Goal: Browse casually

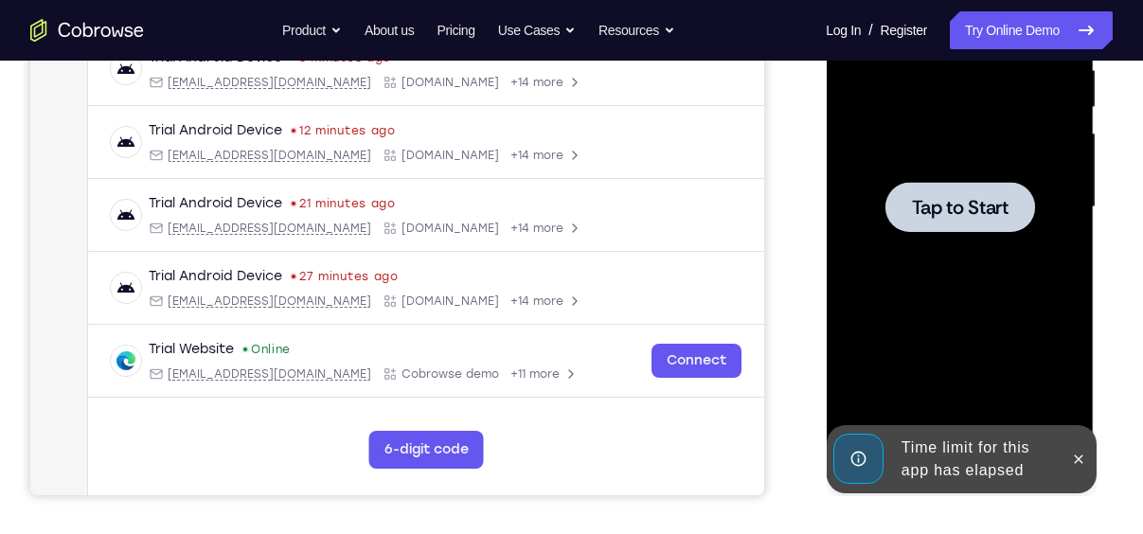
scroll to position [0, 227]
click at [991, 217] on span "Tap to Start" at bounding box center [959, 207] width 97 height 19
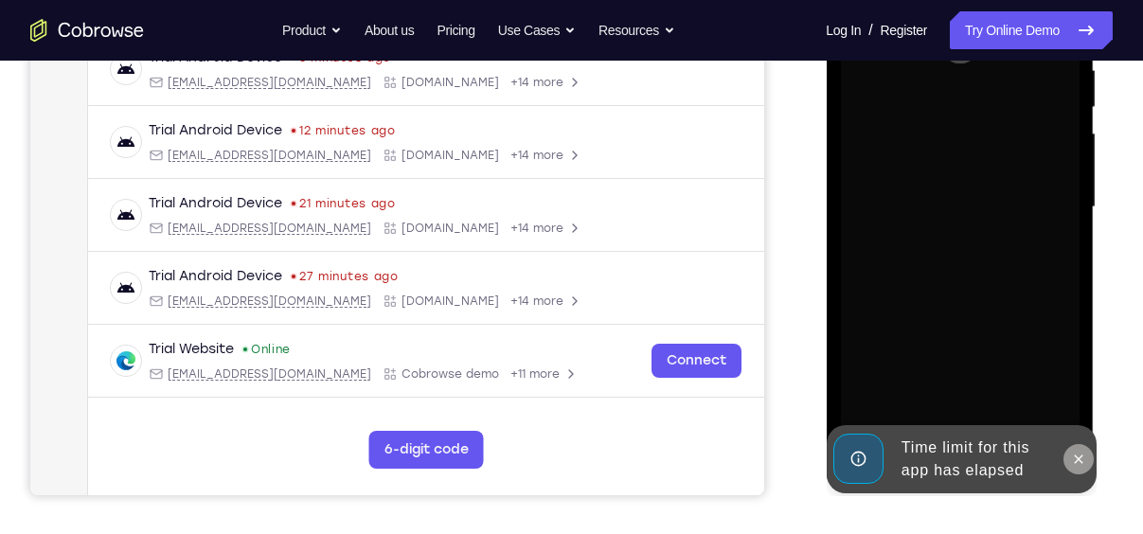
click at [1076, 456] on icon at bounding box center [1077, 459] width 15 height 15
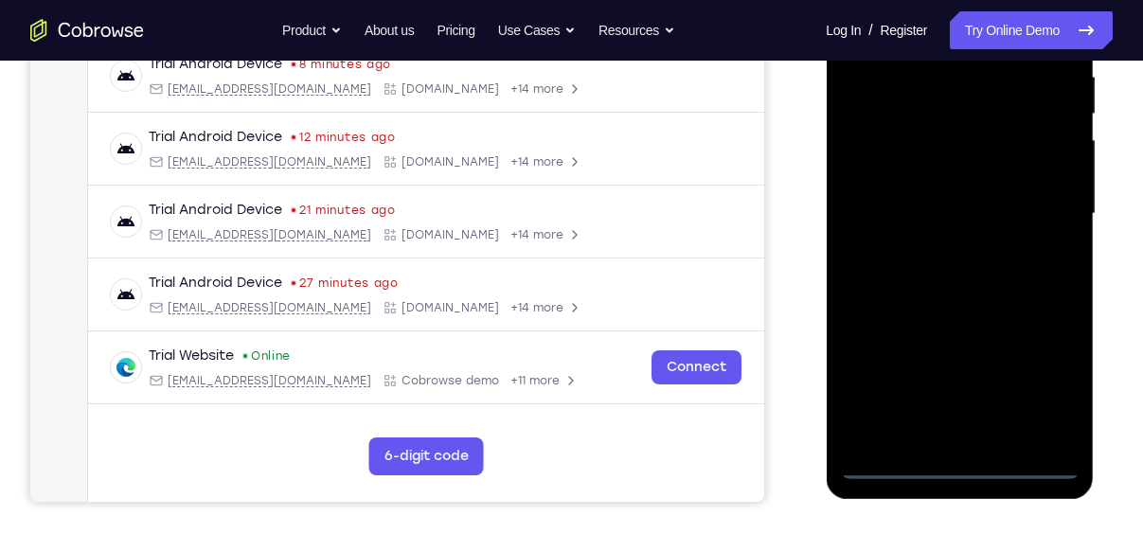
scroll to position [383, 0]
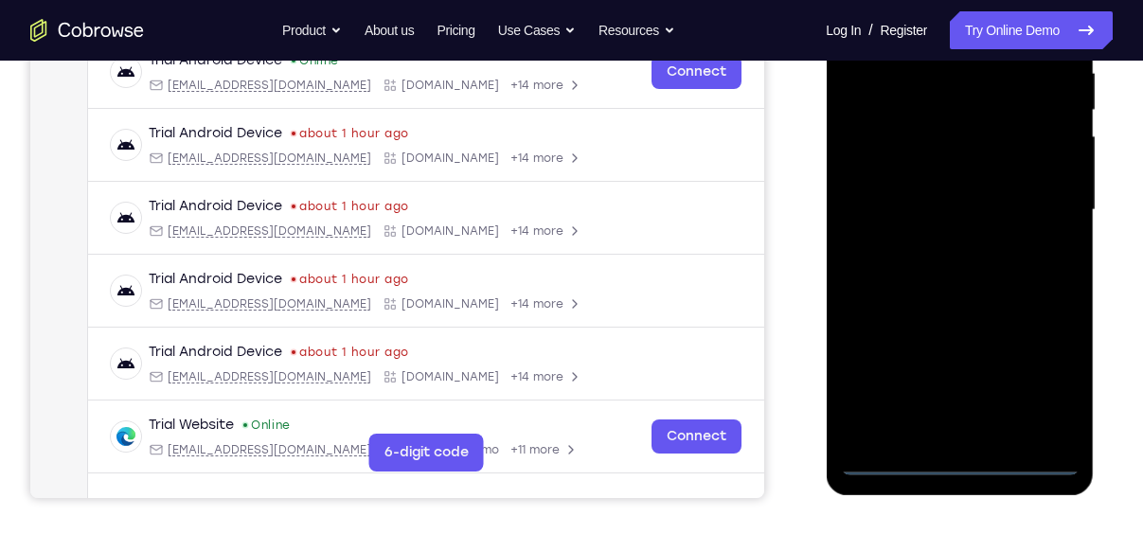
click at [960, 460] on div at bounding box center [959, 210] width 239 height 530
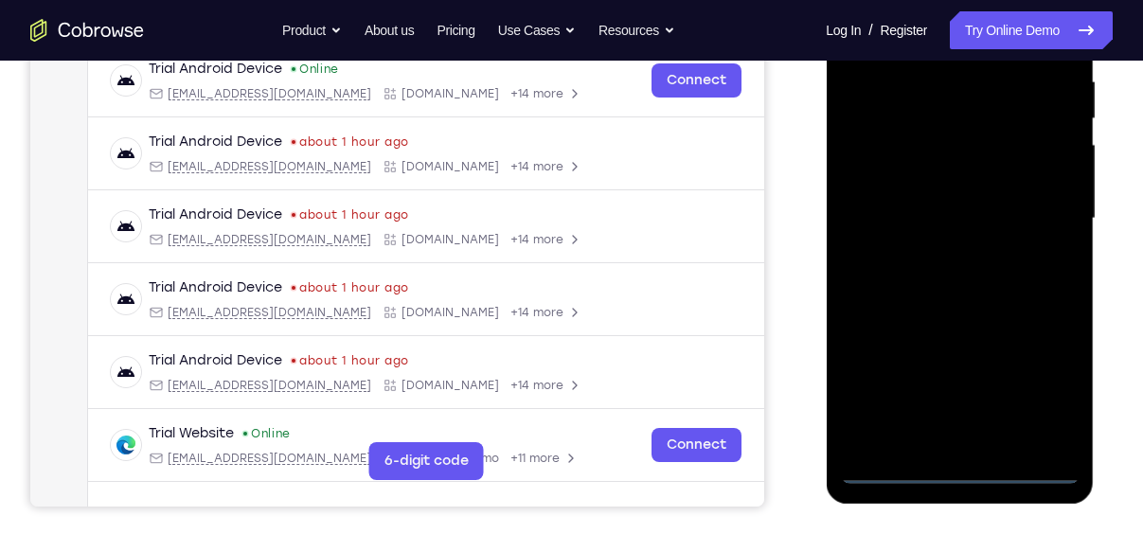
click at [1047, 394] on div at bounding box center [959, 219] width 239 height 530
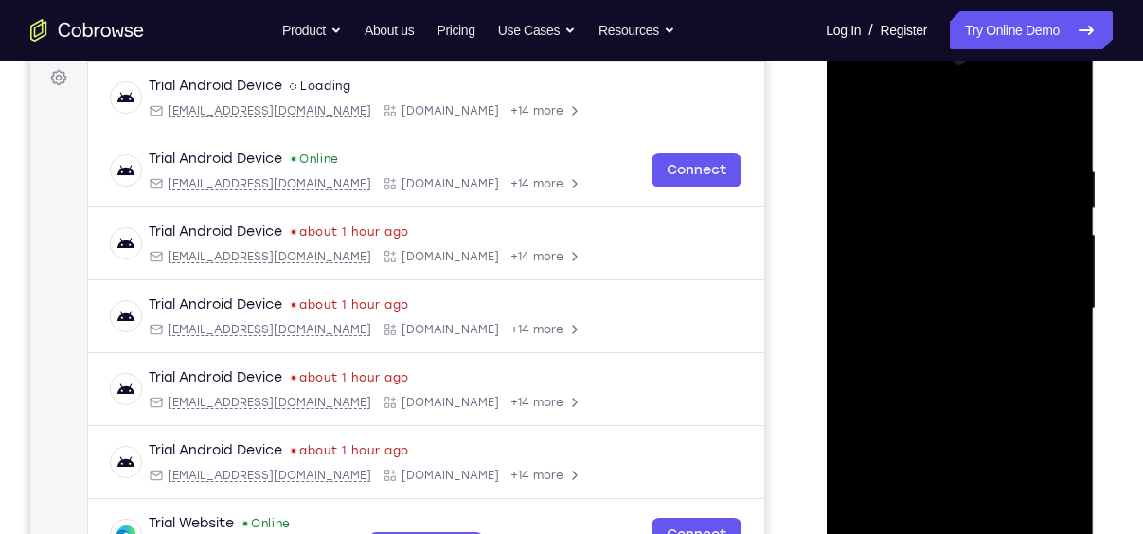
scroll to position [285, 0]
click at [907, 119] on div at bounding box center [959, 308] width 239 height 530
click at [1041, 293] on div at bounding box center [959, 308] width 239 height 530
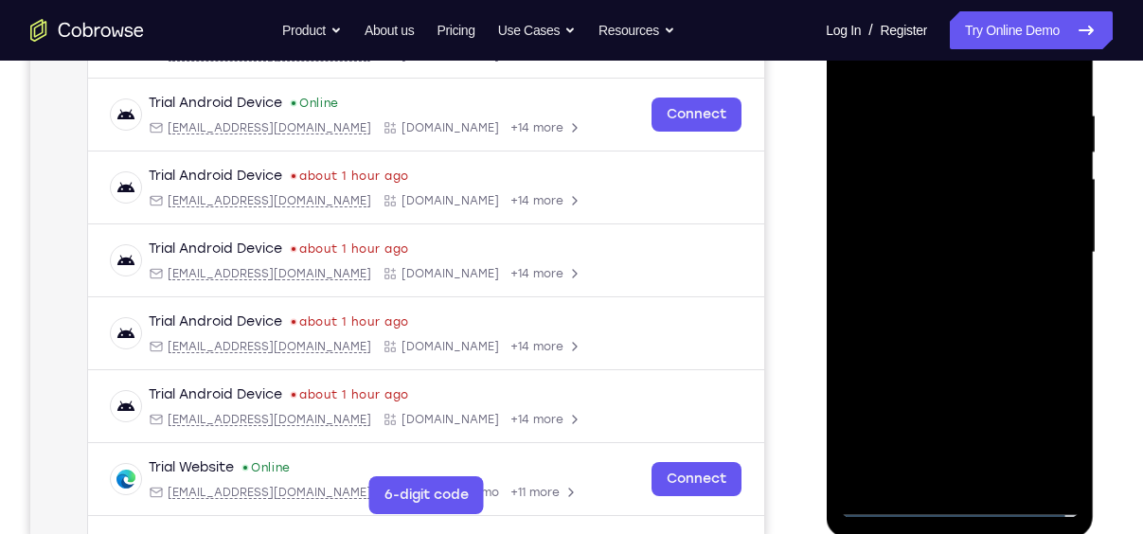
scroll to position [342, 0]
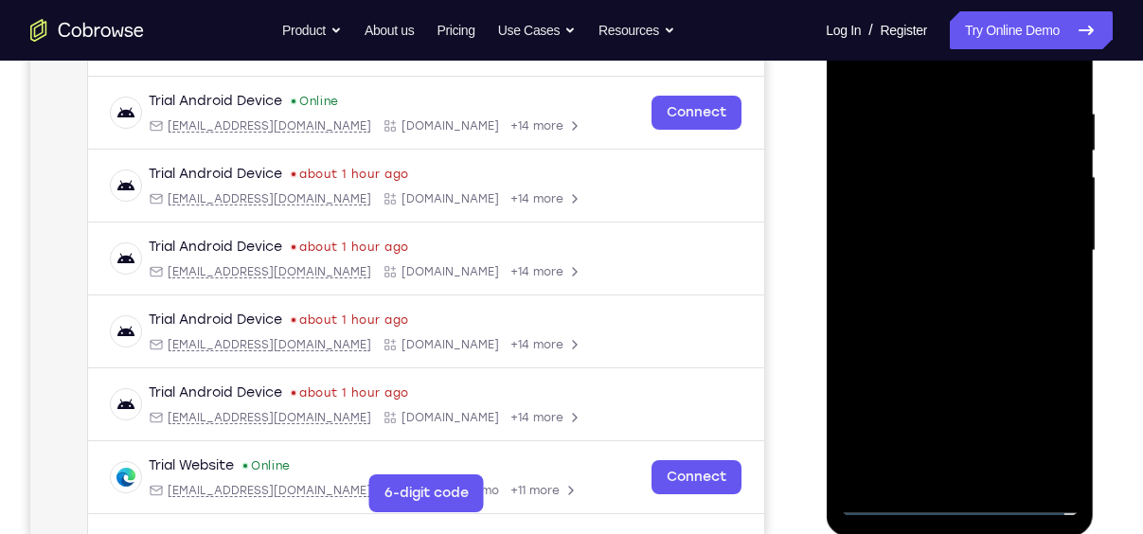
click at [980, 475] on div at bounding box center [959, 251] width 239 height 530
click at [905, 233] on div at bounding box center [959, 251] width 239 height 530
click at [900, 210] on div at bounding box center [959, 251] width 239 height 530
click at [948, 245] on div at bounding box center [959, 251] width 239 height 530
click at [957, 312] on div at bounding box center [959, 251] width 239 height 530
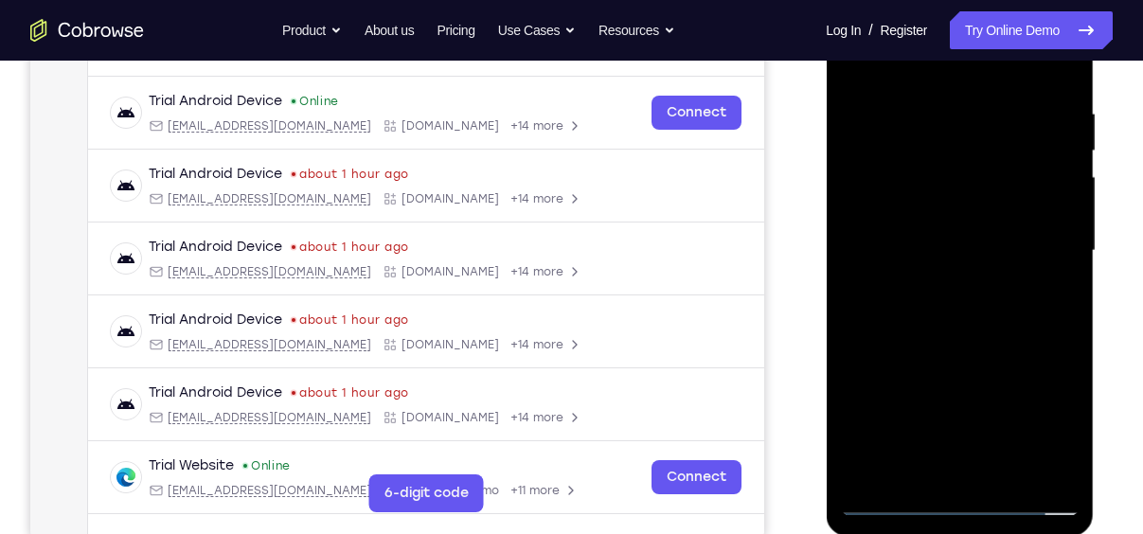
click at [957, 306] on div at bounding box center [959, 251] width 239 height 530
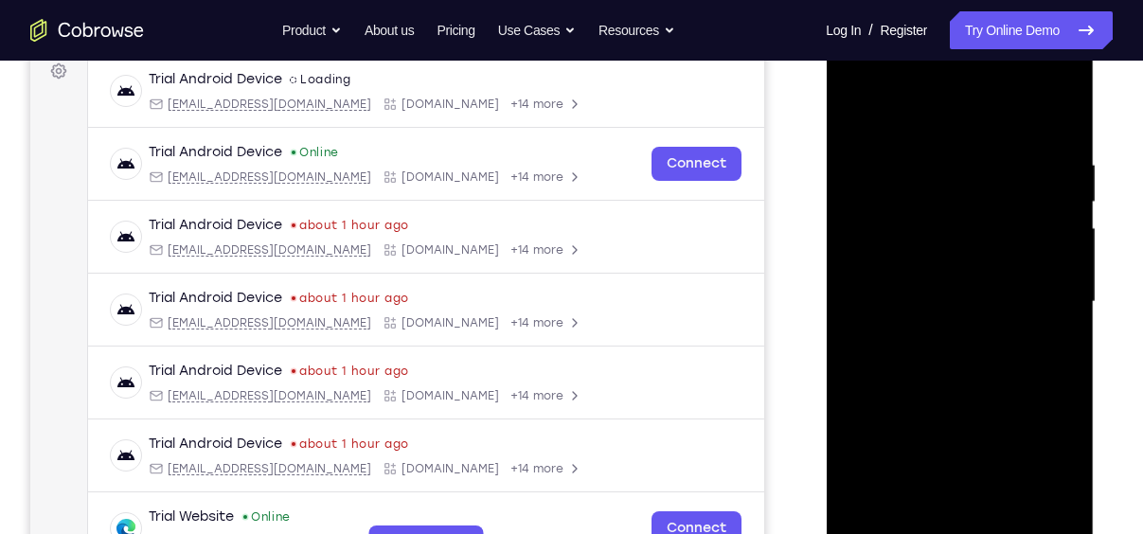
scroll to position [317, 0]
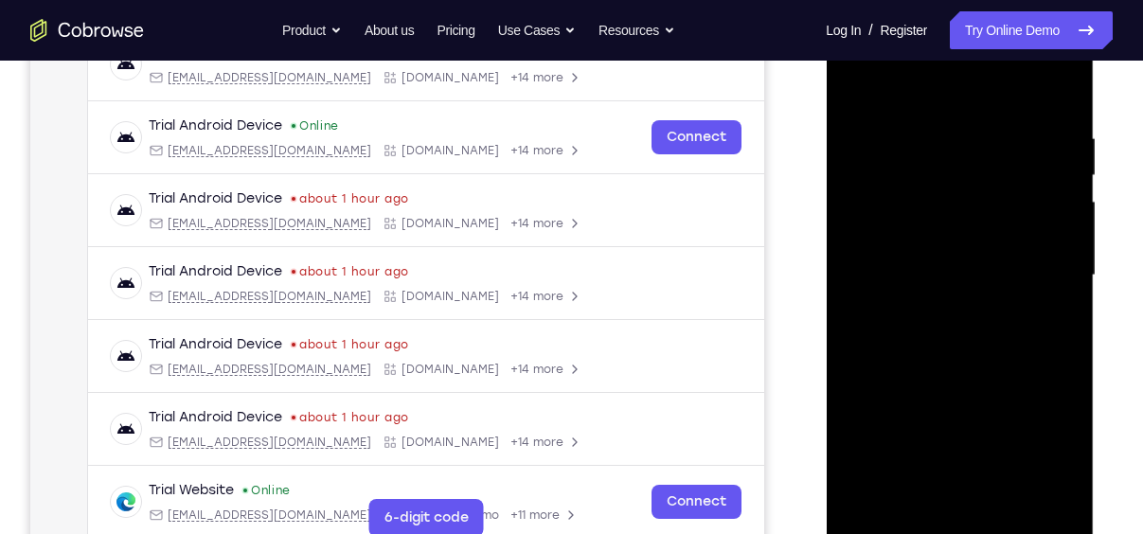
click at [1055, 112] on div at bounding box center [959, 275] width 239 height 530
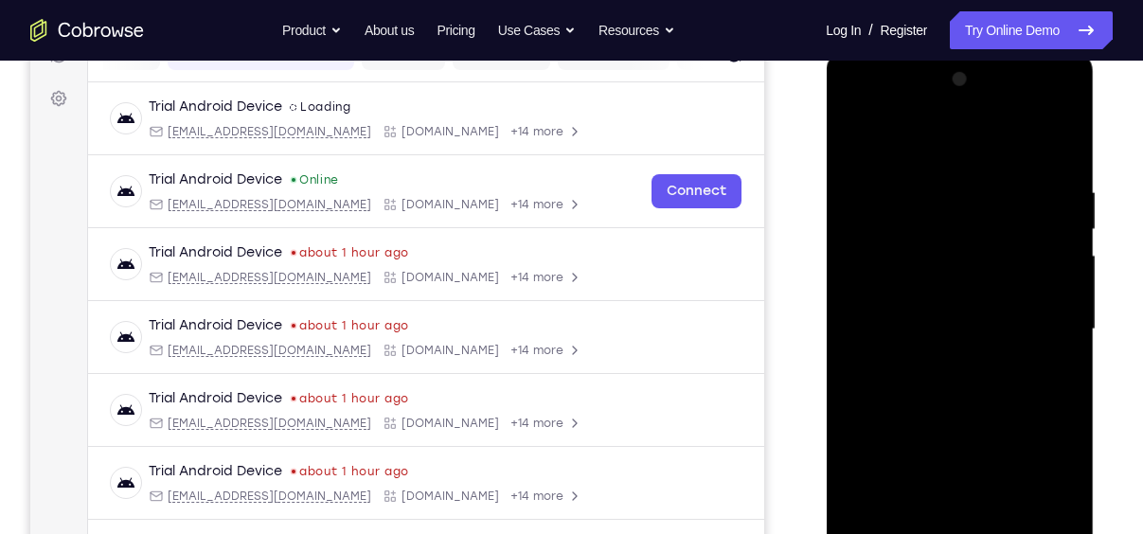
scroll to position [262, 0]
click at [1064, 134] on div at bounding box center [959, 330] width 239 height 530
click at [1066, 134] on div at bounding box center [959, 330] width 239 height 530
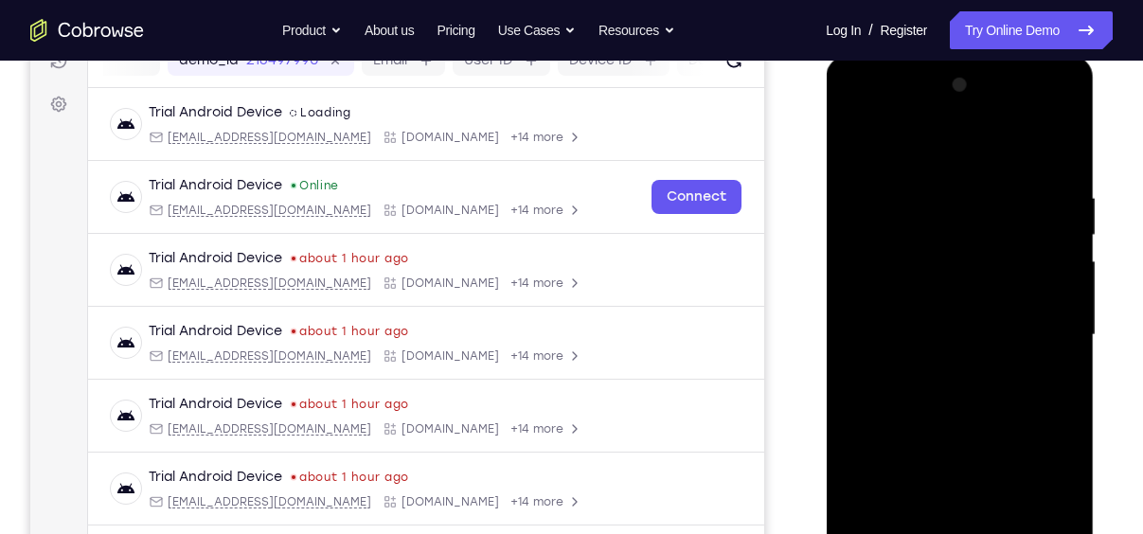
scroll to position [259, 0]
drag, startPoint x: 983, startPoint y: 251, endPoint x: 964, endPoint y: 431, distance: 180.9
click at [964, 431] on div at bounding box center [959, 334] width 239 height 530
drag, startPoint x: 1026, startPoint y: 223, endPoint x: 1030, endPoint y: 399, distance: 176.2
click at [1030, 399] on div at bounding box center [959, 334] width 239 height 530
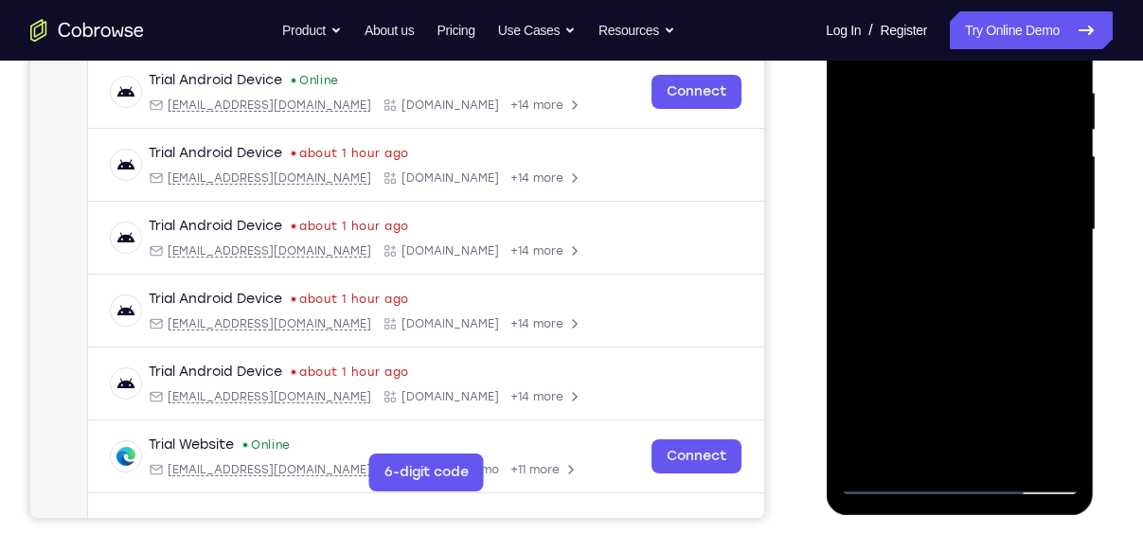
scroll to position [366, 0]
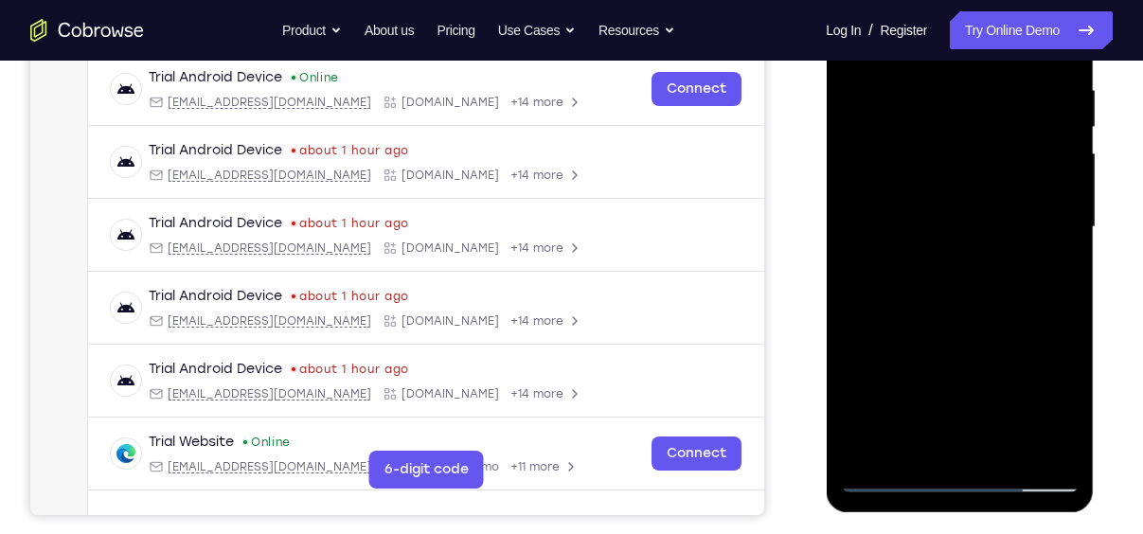
click at [1005, 447] on div at bounding box center [959, 227] width 239 height 530
click at [984, 322] on div at bounding box center [959, 227] width 239 height 530
click at [925, 219] on div at bounding box center [959, 227] width 239 height 530
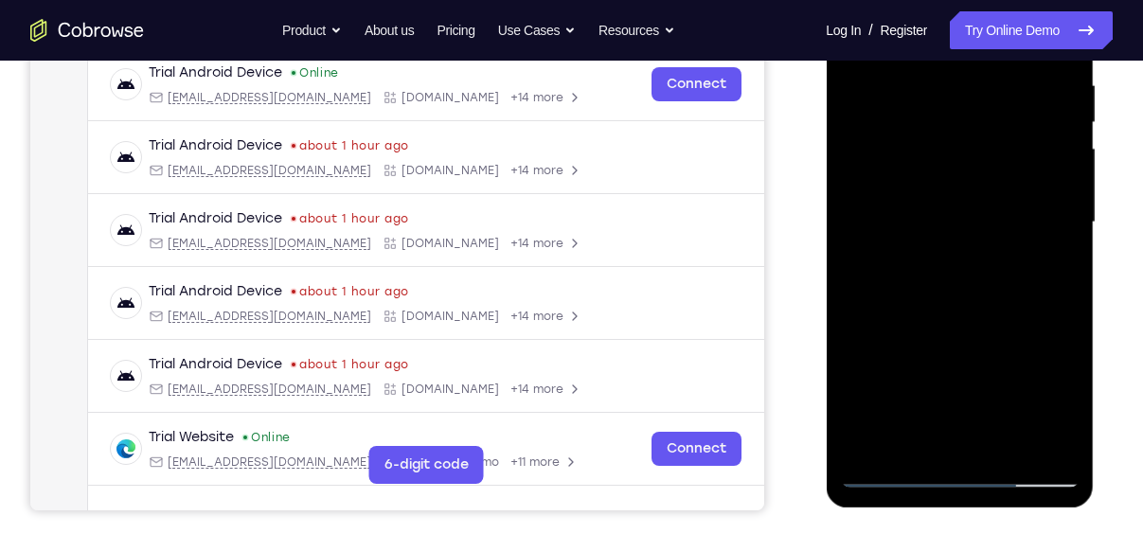
scroll to position [357, 0]
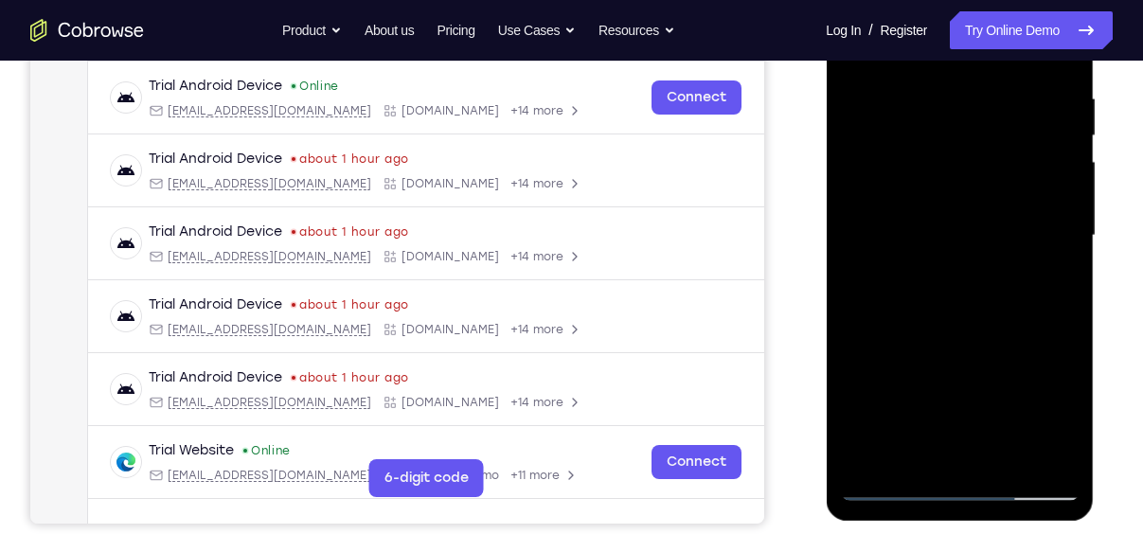
click at [887, 489] on div at bounding box center [959, 236] width 239 height 530
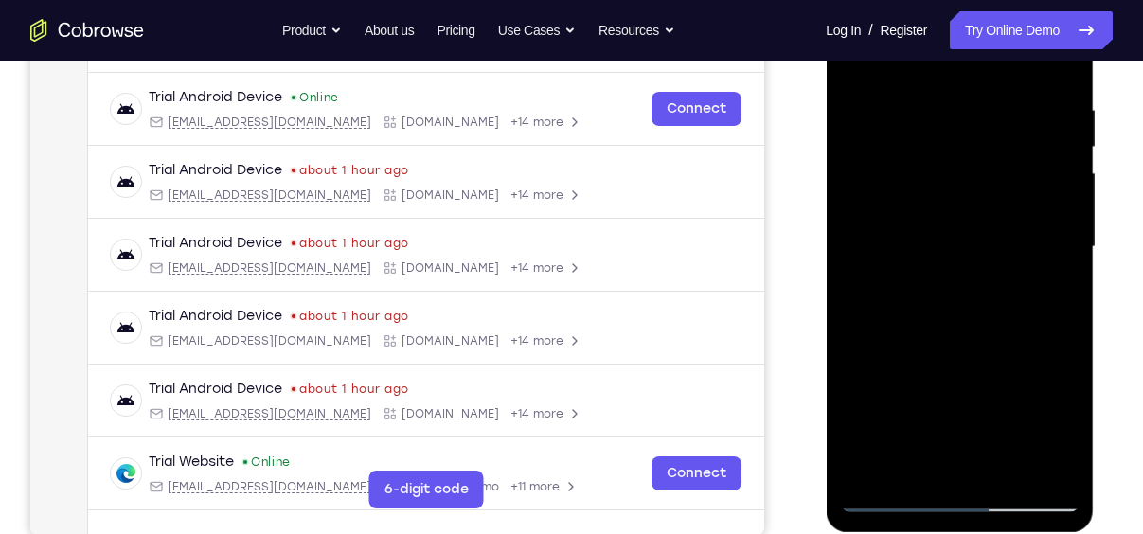
click at [893, 501] on div at bounding box center [959, 247] width 239 height 530
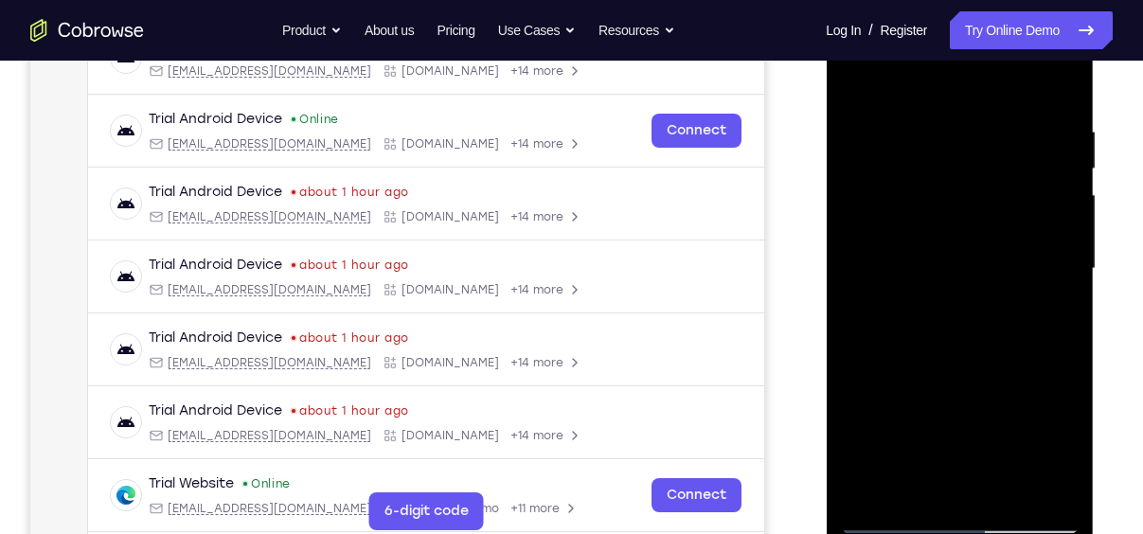
scroll to position [325, 0]
click at [891, 520] on div at bounding box center [959, 268] width 239 height 530
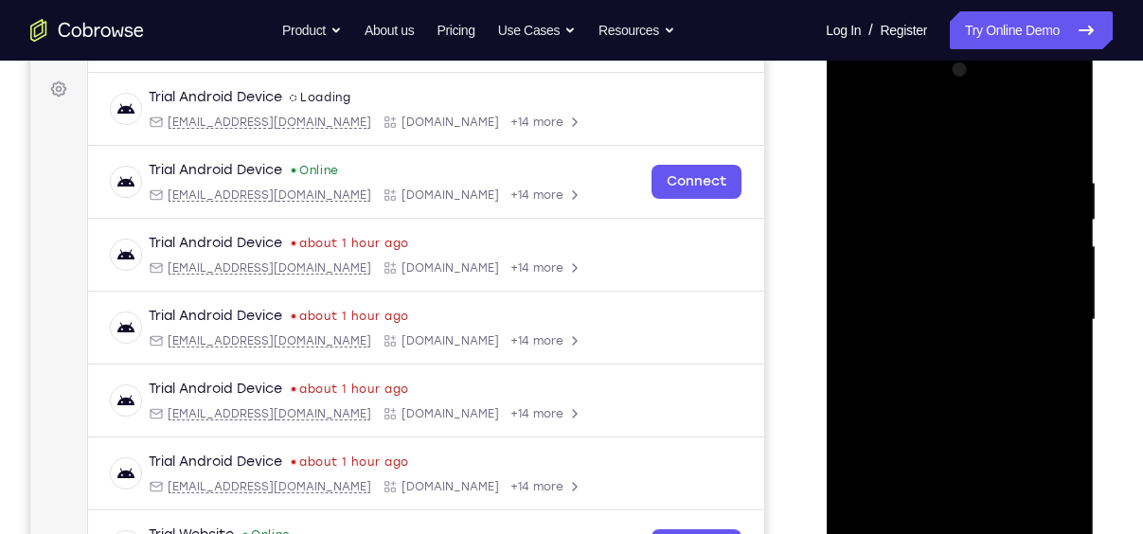
scroll to position [272, 0]
click at [941, 177] on div at bounding box center [959, 321] width 239 height 530
drag, startPoint x: 1050, startPoint y: 276, endPoint x: 717, endPoint y: 263, distance: 333.6
click at [826, 263] on html "Online web based iOS Simulators and Android Emulators. Run iPhone, iPad, Mobile…" at bounding box center [961, 326] width 270 height 568
click at [1054, 335] on div at bounding box center [959, 321] width 239 height 530
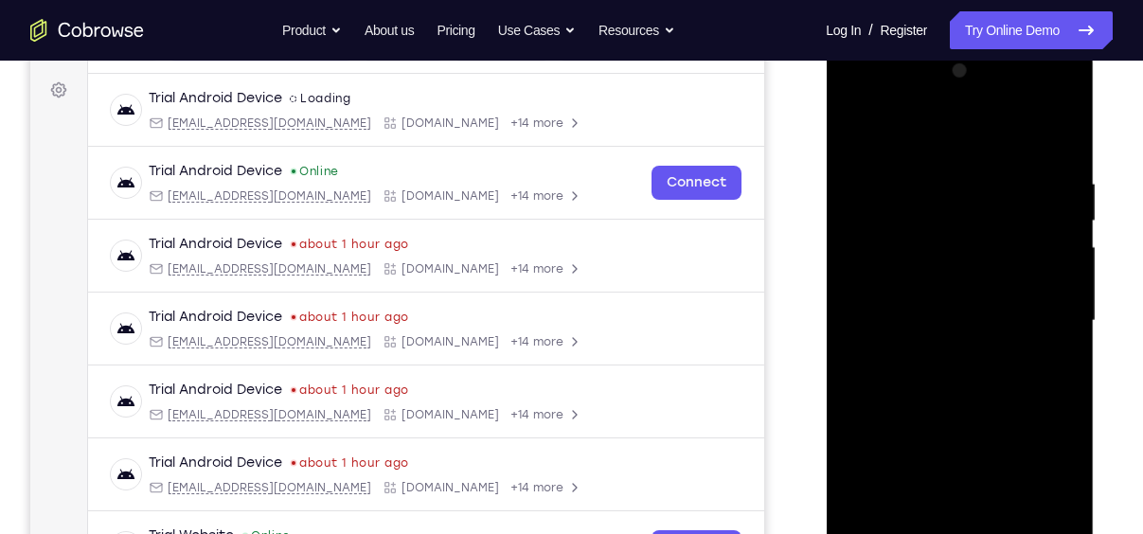
drag, startPoint x: 1054, startPoint y: 335, endPoint x: 881, endPoint y: 336, distance: 173.3
click at [881, 336] on div at bounding box center [959, 321] width 239 height 530
click at [1035, 315] on div at bounding box center [959, 321] width 239 height 530
click at [1062, 334] on div at bounding box center [959, 321] width 239 height 530
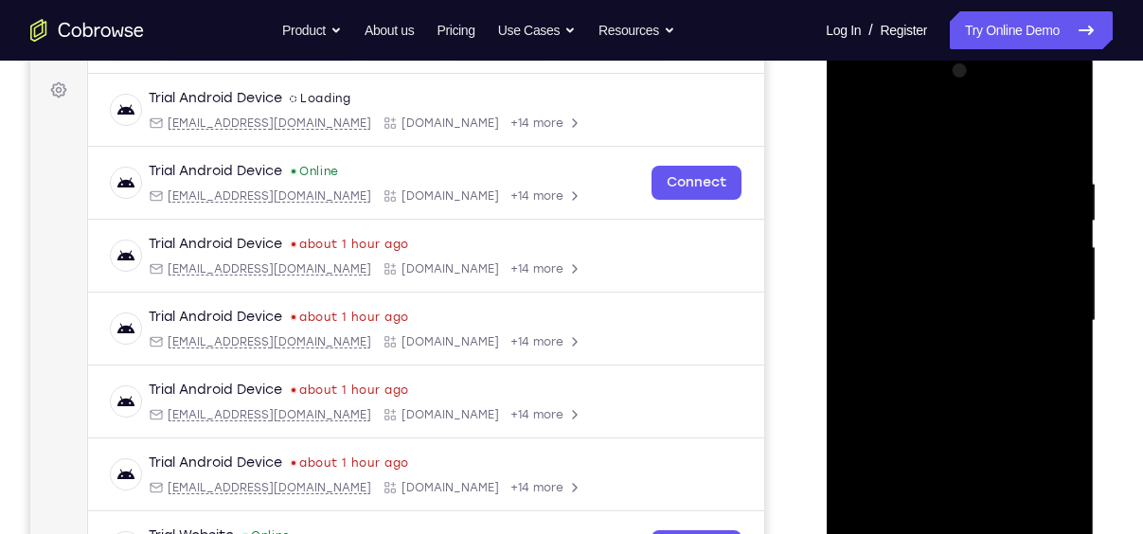
click at [1062, 334] on div at bounding box center [959, 321] width 239 height 530
drag, startPoint x: 1062, startPoint y: 334, endPoint x: 759, endPoint y: 345, distance: 303.3
click at [826, 345] on html "Online web based iOS Simulators and Android Emulators. Run iPhone, iPad, Mobile…" at bounding box center [961, 326] width 270 height 568
click at [1024, 276] on div at bounding box center [959, 321] width 239 height 530
drag, startPoint x: 1024, startPoint y: 276, endPoint x: 869, endPoint y: 309, distance: 157.9
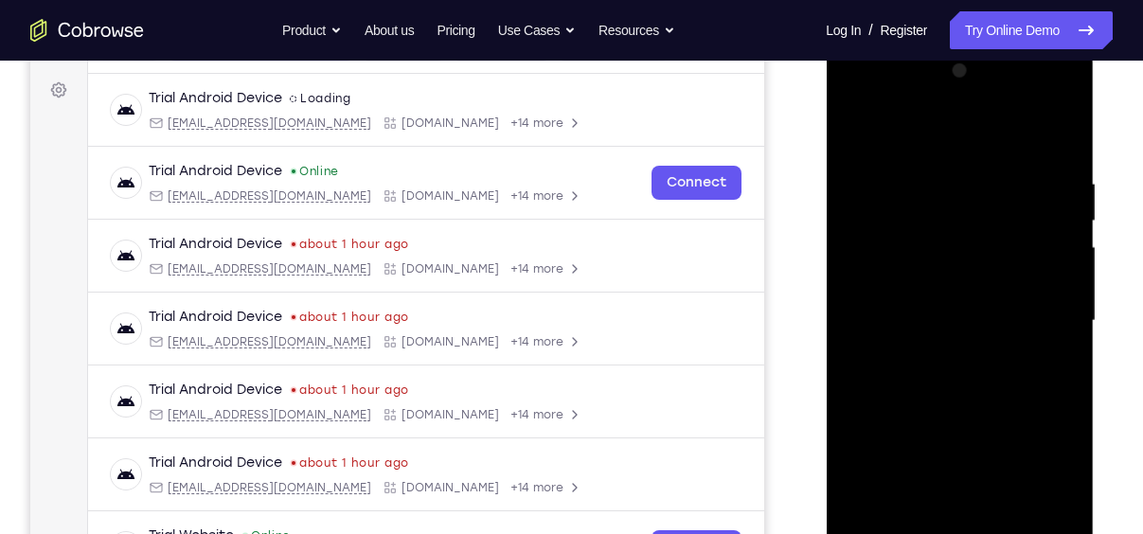
click at [869, 309] on div at bounding box center [959, 321] width 239 height 530
drag, startPoint x: 1026, startPoint y: 323, endPoint x: 884, endPoint y: 339, distance: 143.0
click at [884, 339] on div at bounding box center [959, 321] width 239 height 530
click at [1058, 298] on div at bounding box center [959, 321] width 239 height 530
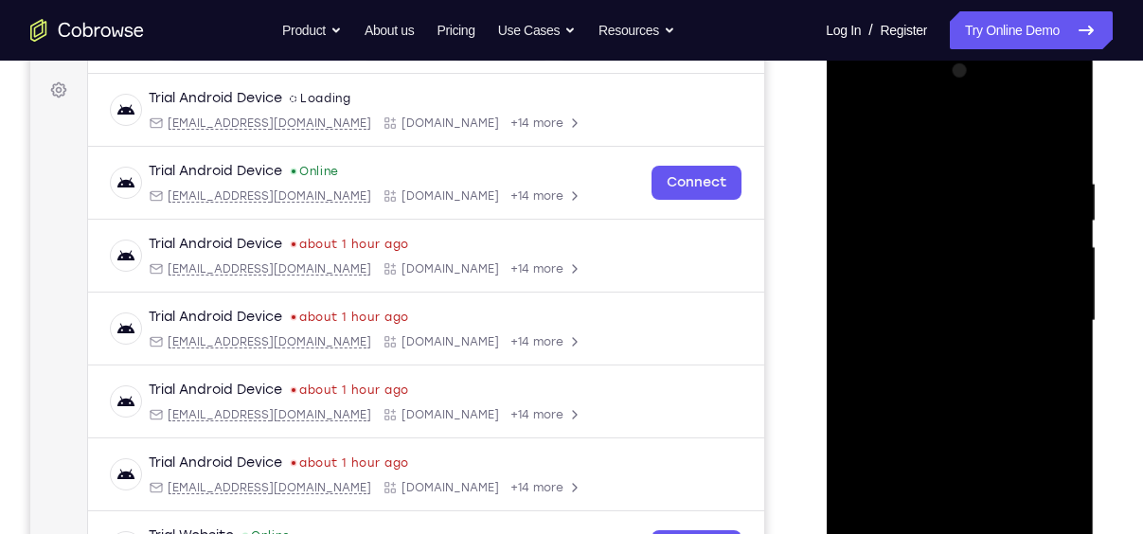
click at [1058, 298] on div at bounding box center [959, 321] width 239 height 530
click at [1066, 312] on div at bounding box center [959, 321] width 239 height 530
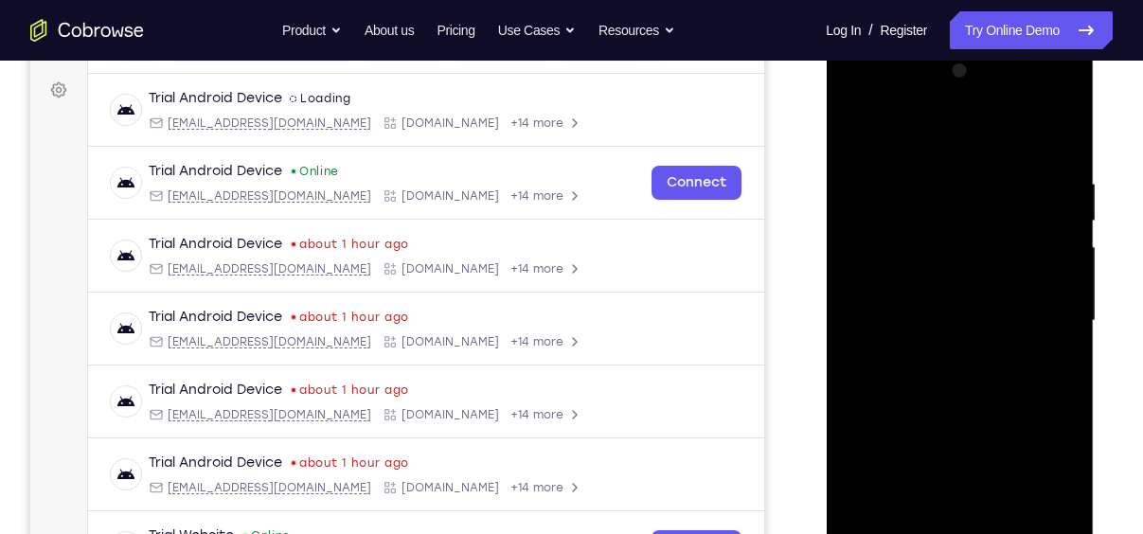
click at [1066, 312] on div at bounding box center [959, 321] width 239 height 530
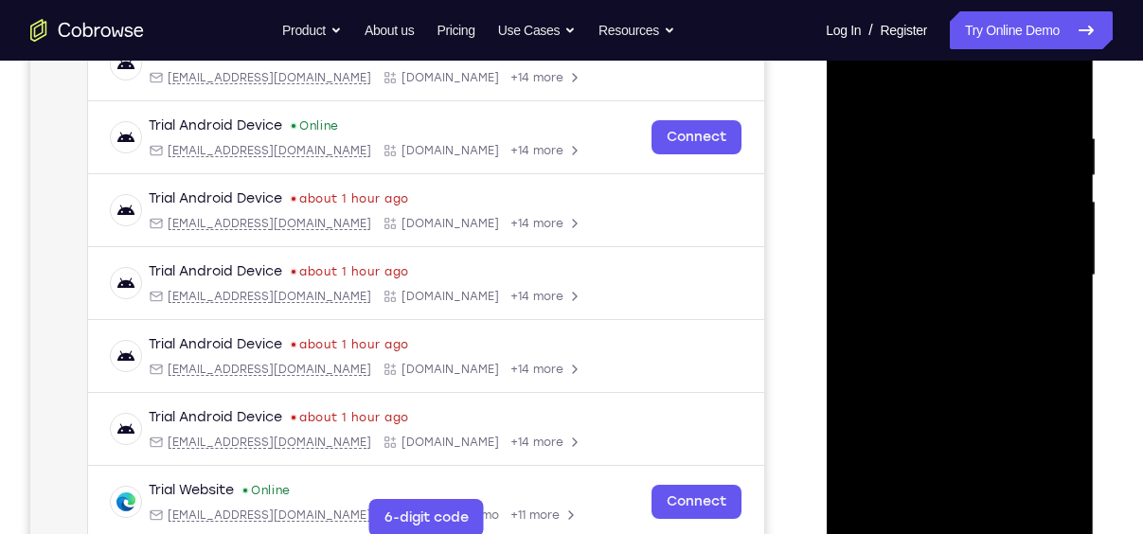
scroll to position [320, 0]
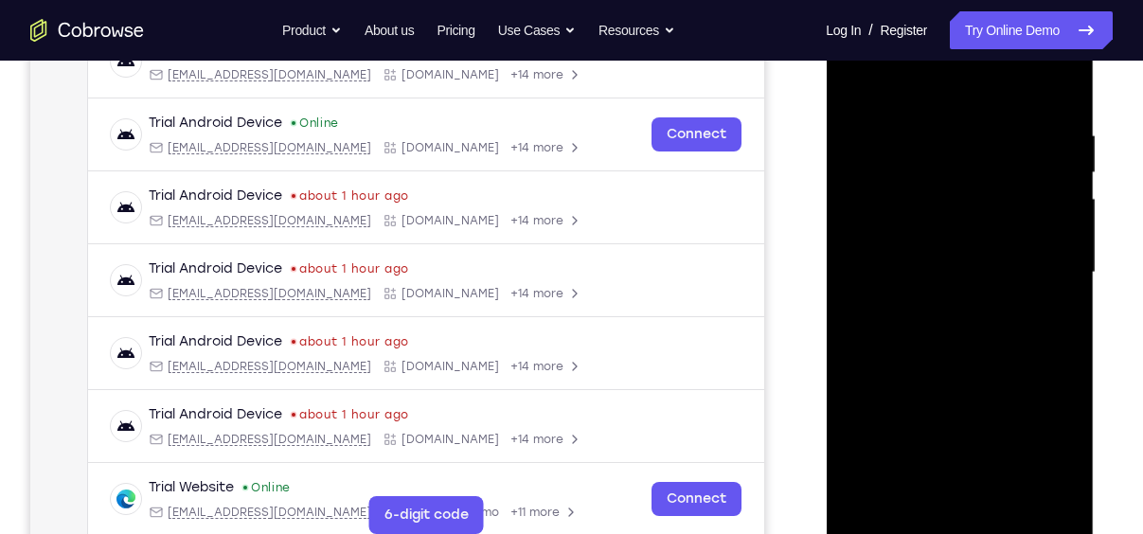
click at [891, 518] on div at bounding box center [959, 273] width 239 height 530
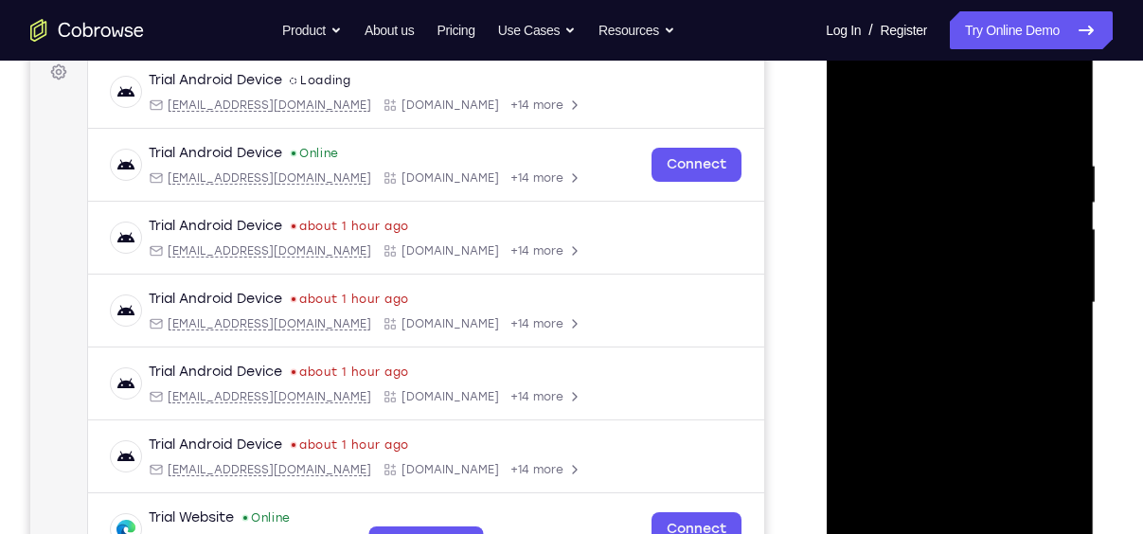
scroll to position [326, 0]
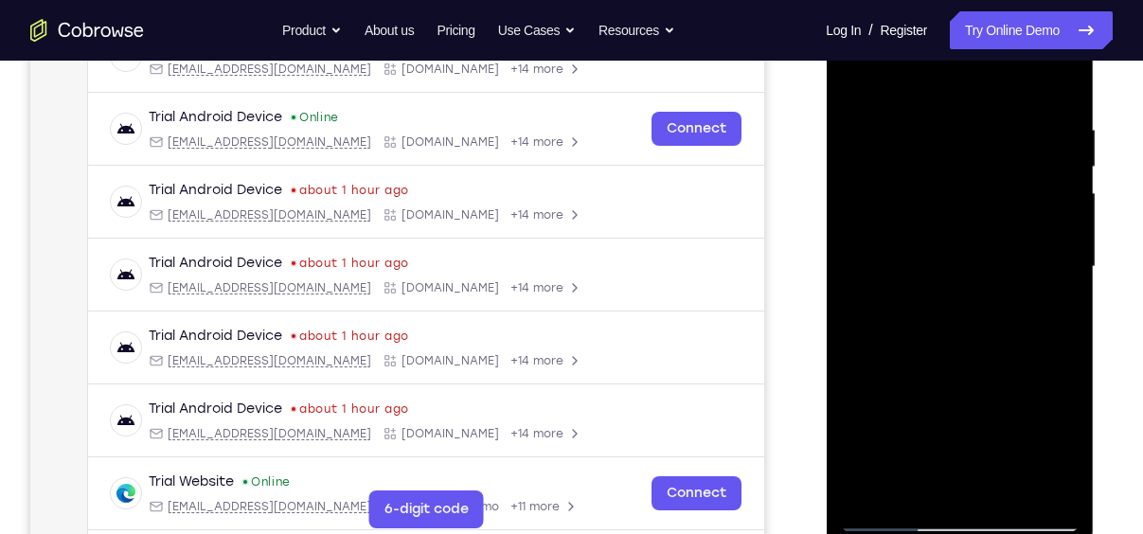
click at [916, 486] on div at bounding box center [959, 267] width 239 height 530
click at [896, 73] on div at bounding box center [959, 267] width 239 height 530
click at [864, 160] on div at bounding box center [959, 267] width 239 height 530
drag, startPoint x: 924, startPoint y: 155, endPoint x: 994, endPoint y: 386, distance: 241.5
click at [994, 386] on div at bounding box center [959, 267] width 239 height 530
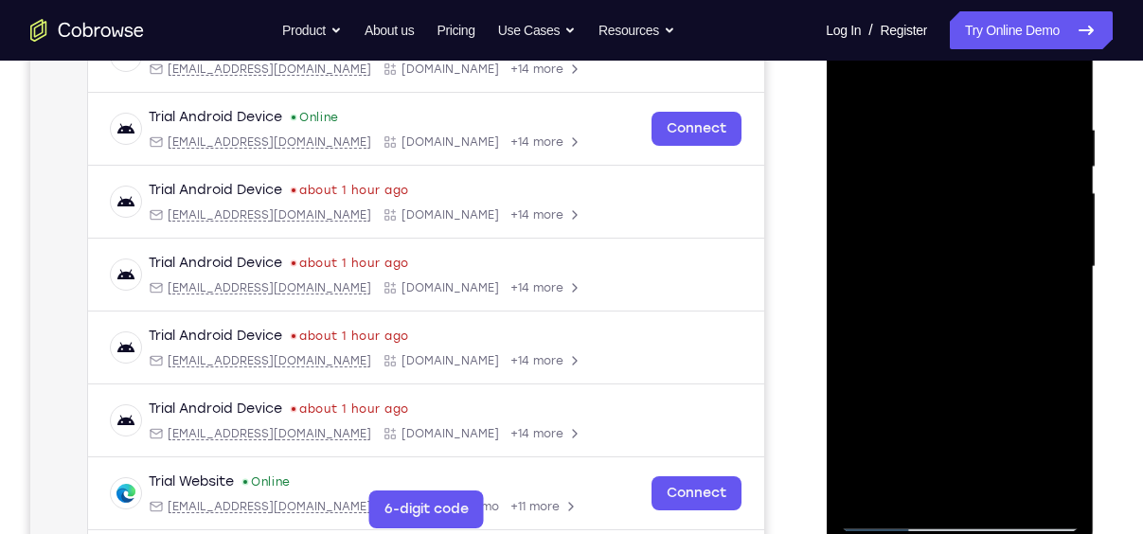
drag, startPoint x: 958, startPoint y: 169, endPoint x: 995, endPoint y: 320, distance: 156.2
click at [995, 320] on div at bounding box center [959, 267] width 239 height 530
click at [902, 73] on div at bounding box center [959, 267] width 239 height 530
click at [897, 72] on div at bounding box center [959, 267] width 239 height 530
click at [928, 380] on div at bounding box center [959, 267] width 239 height 530
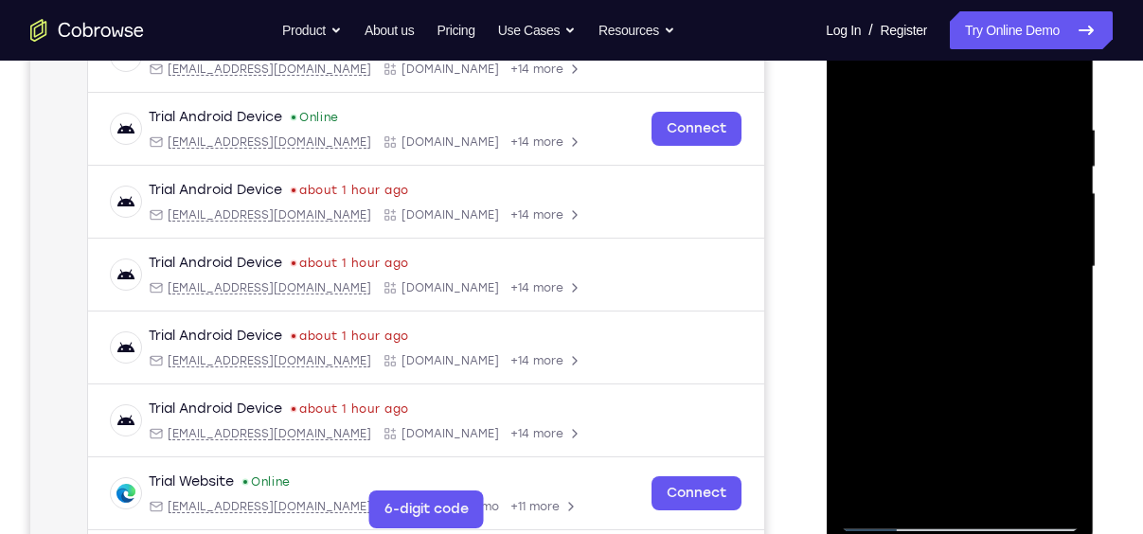
click at [869, 416] on div at bounding box center [959, 267] width 239 height 530
click at [935, 112] on div at bounding box center [959, 267] width 239 height 530
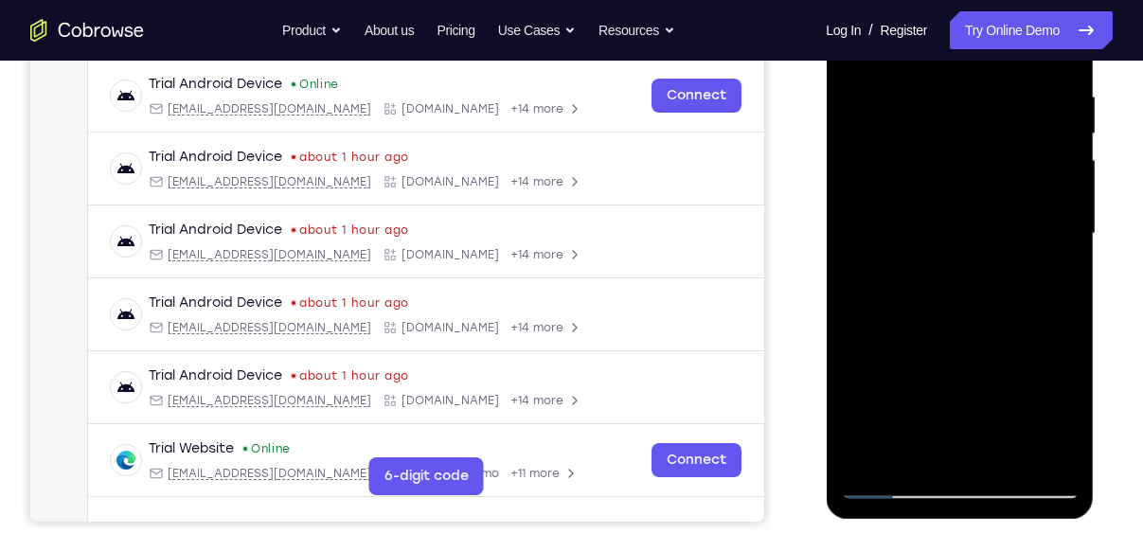
scroll to position [360, 0]
drag, startPoint x: 946, startPoint y: 278, endPoint x: 943, endPoint y: 220, distance: 58.8
click at [943, 220] on div at bounding box center [959, 233] width 239 height 530
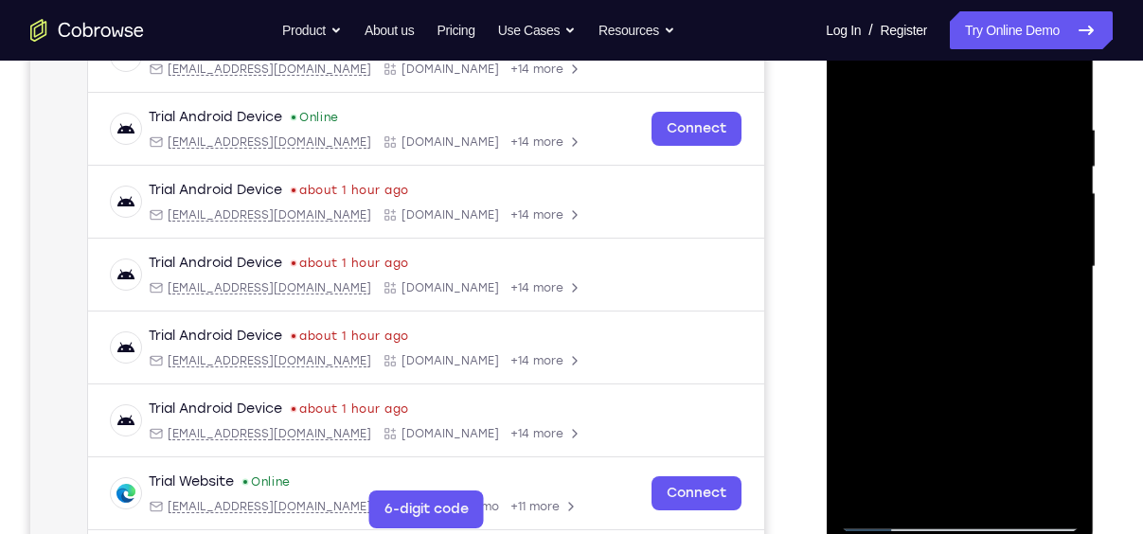
scroll to position [325, 0]
click at [970, 312] on div at bounding box center [959, 268] width 239 height 530
click at [869, 222] on div at bounding box center [959, 268] width 239 height 530
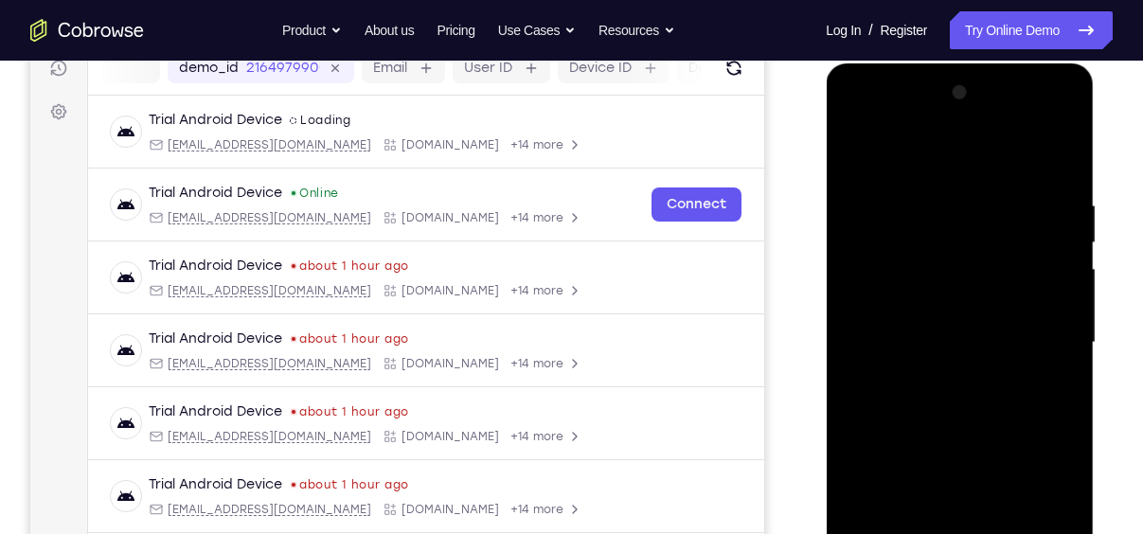
scroll to position [247, 0]
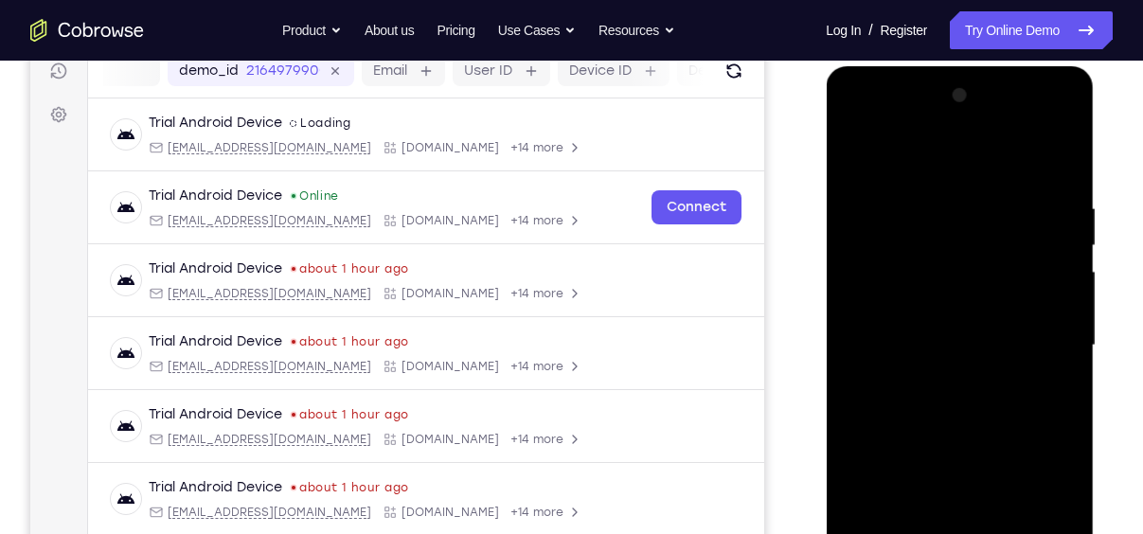
click at [1055, 306] on div at bounding box center [959, 346] width 239 height 530
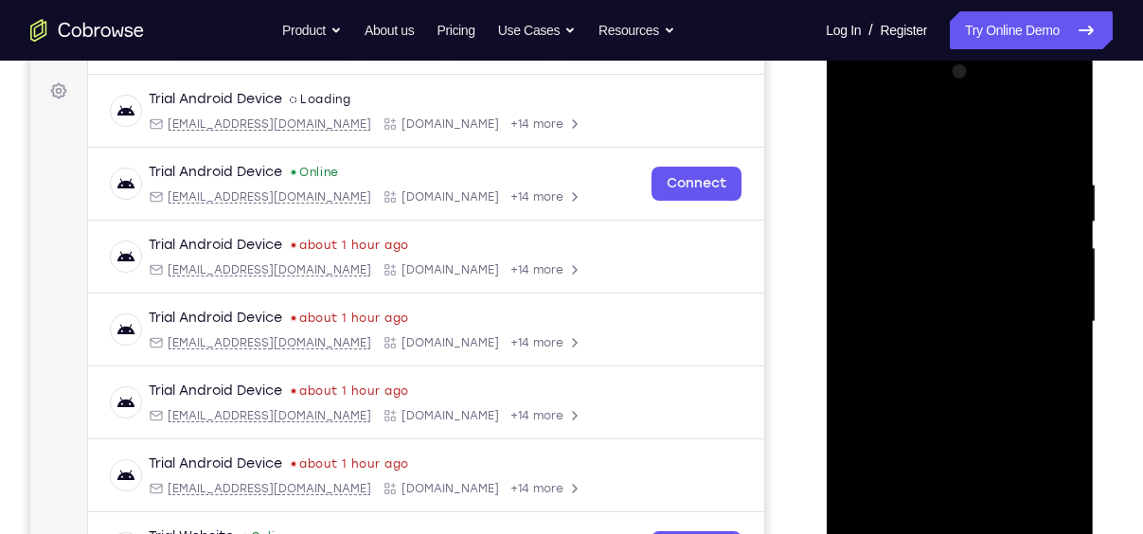
scroll to position [272, 0]
click at [1064, 77] on div at bounding box center [959, 321] width 239 height 530
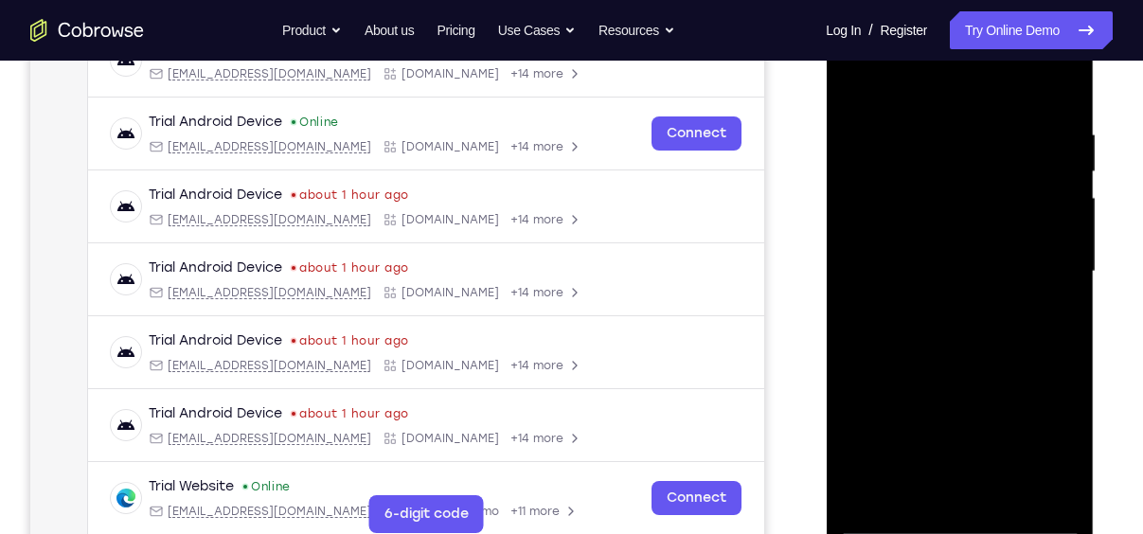
scroll to position [317, 0]
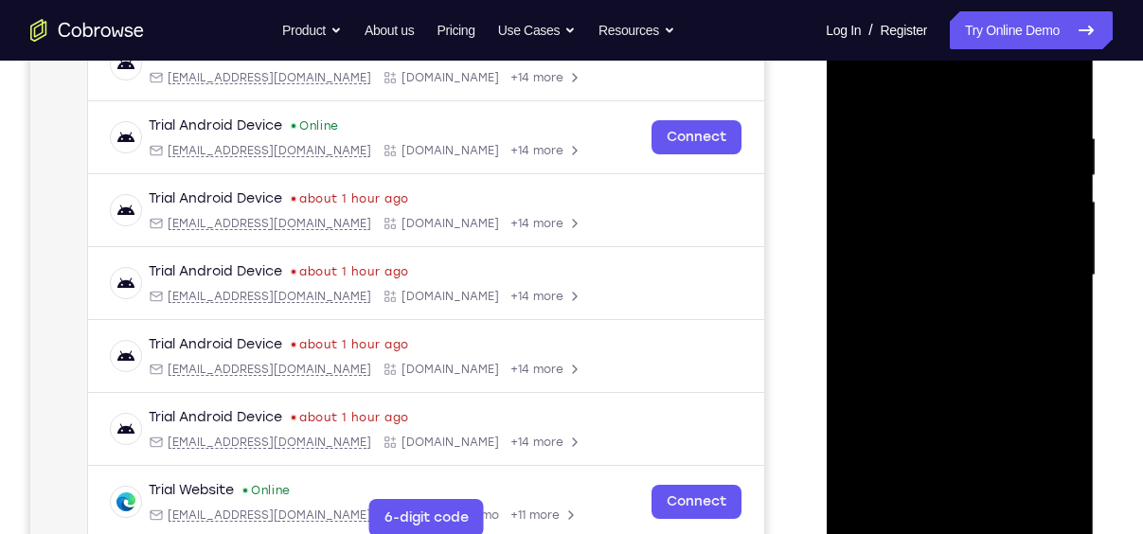
click at [937, 295] on div at bounding box center [959, 275] width 239 height 530
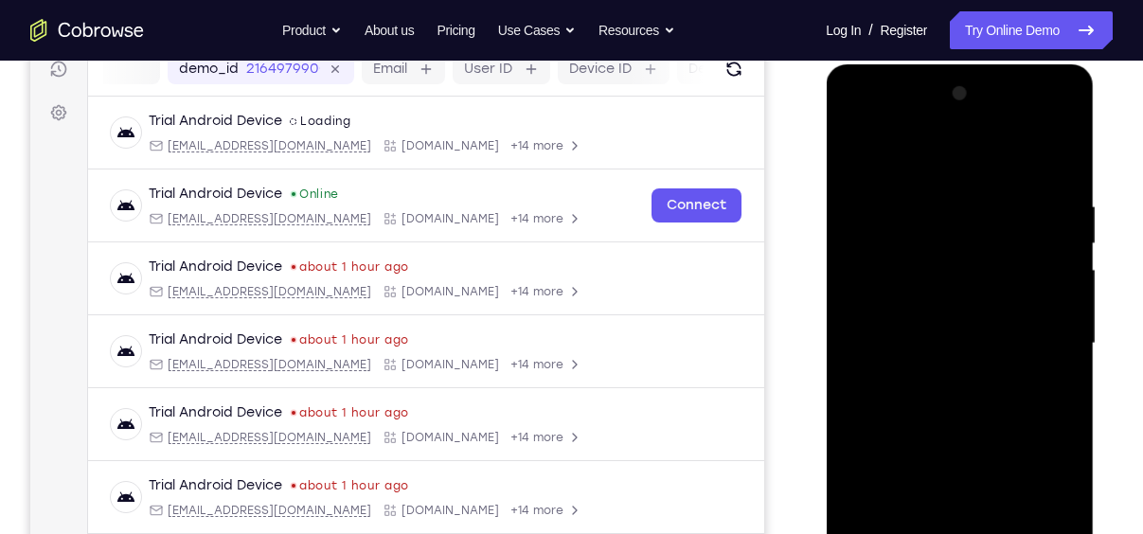
scroll to position [234, 0]
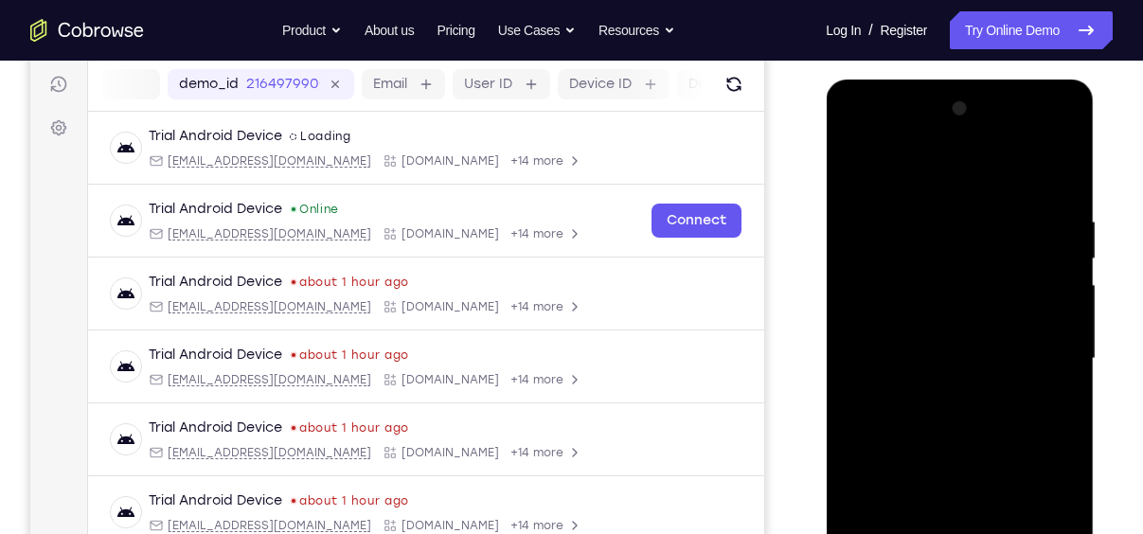
drag, startPoint x: 1026, startPoint y: 185, endPoint x: 1043, endPoint y: 346, distance: 161.9
click at [1043, 346] on div at bounding box center [959, 359] width 239 height 530
click at [897, 378] on div at bounding box center [959, 359] width 239 height 530
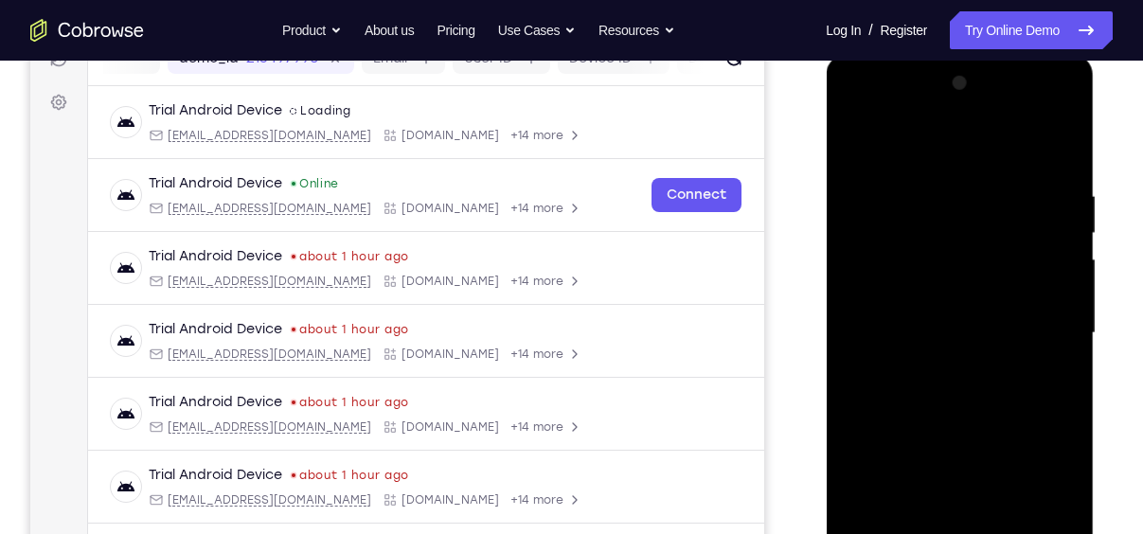
scroll to position [260, 0]
click at [1066, 300] on div at bounding box center [959, 332] width 239 height 530
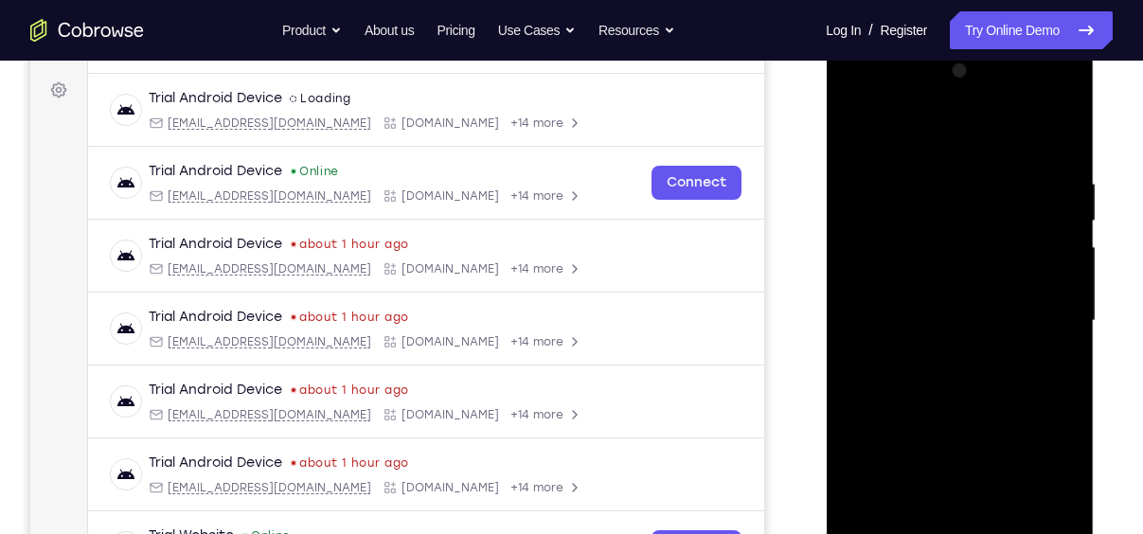
scroll to position [268, 0]
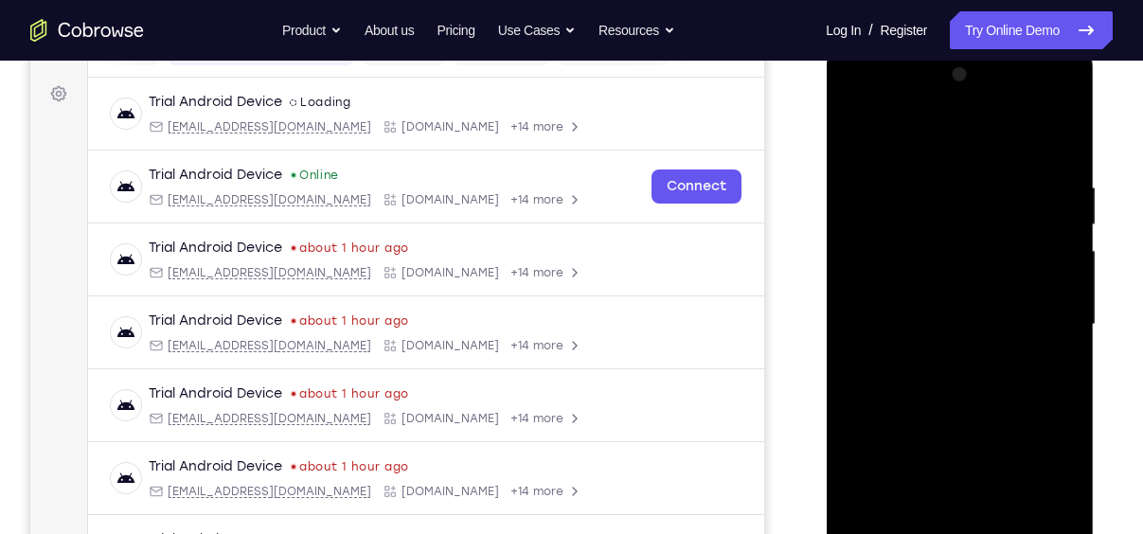
click at [1066, 300] on div at bounding box center [959, 325] width 239 height 530
click at [1064, 82] on div at bounding box center [959, 325] width 239 height 530
drag, startPoint x: 948, startPoint y: 342, endPoint x: 1045, endPoint y: 341, distance: 96.6
click at [1045, 341] on div at bounding box center [959, 325] width 239 height 530
click at [911, 342] on div at bounding box center [959, 325] width 239 height 530
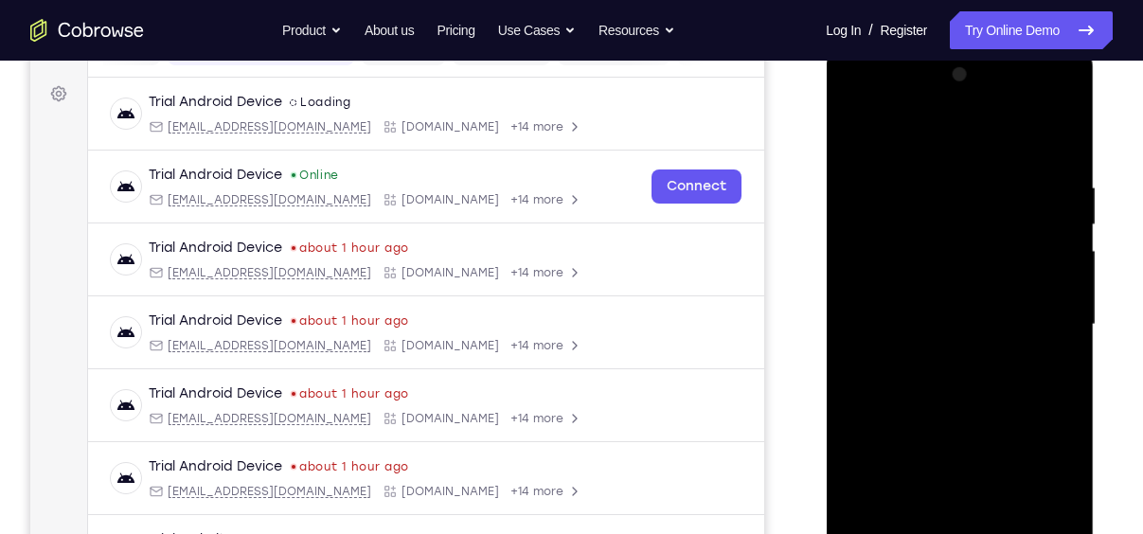
click at [1062, 272] on div at bounding box center [959, 325] width 239 height 530
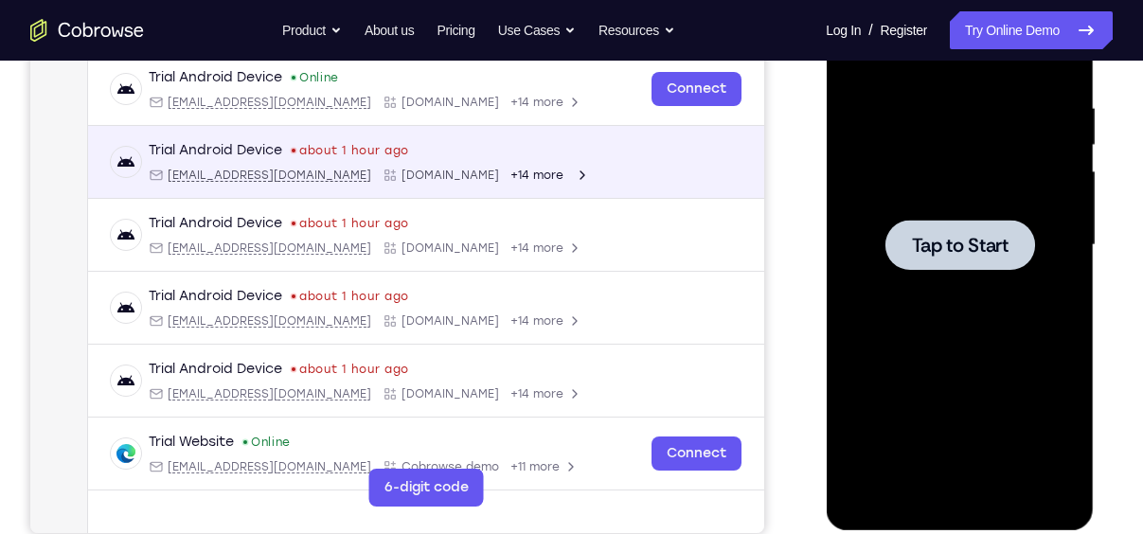
scroll to position [349, 0]
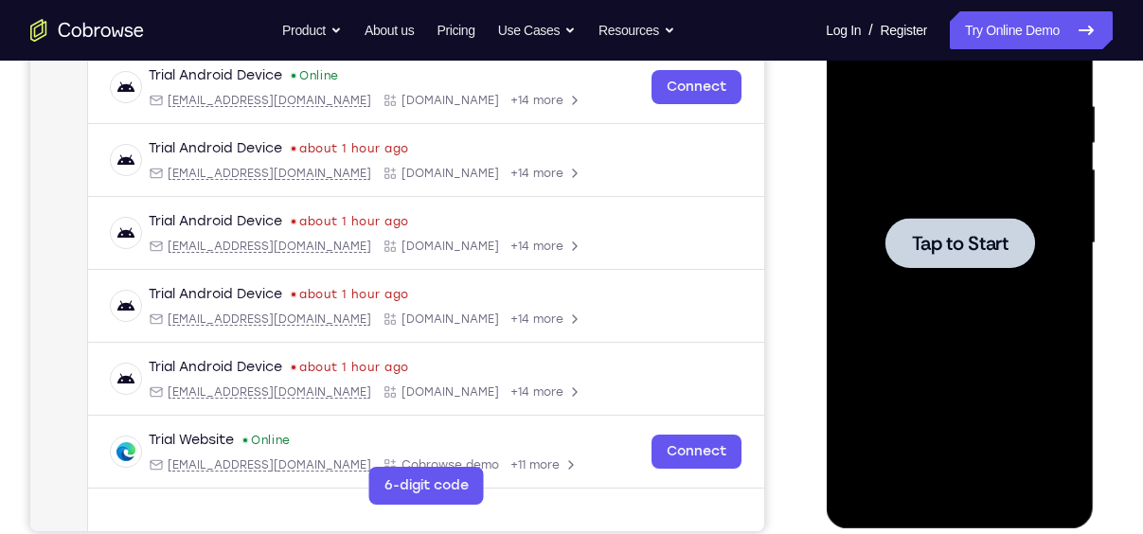
click at [952, 236] on span "Tap to Start" at bounding box center [959, 243] width 97 height 19
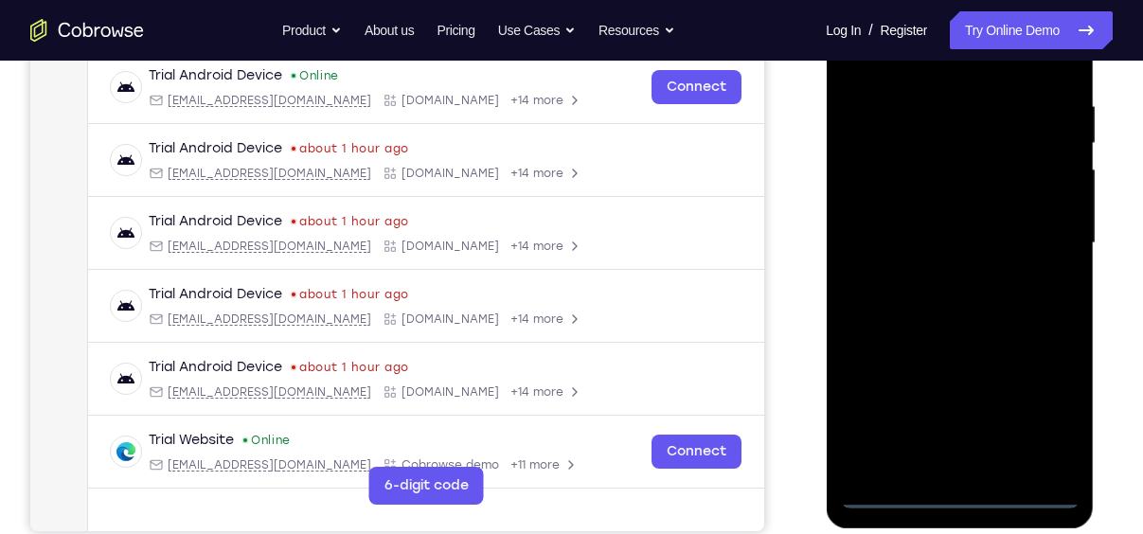
scroll to position [0, 0]
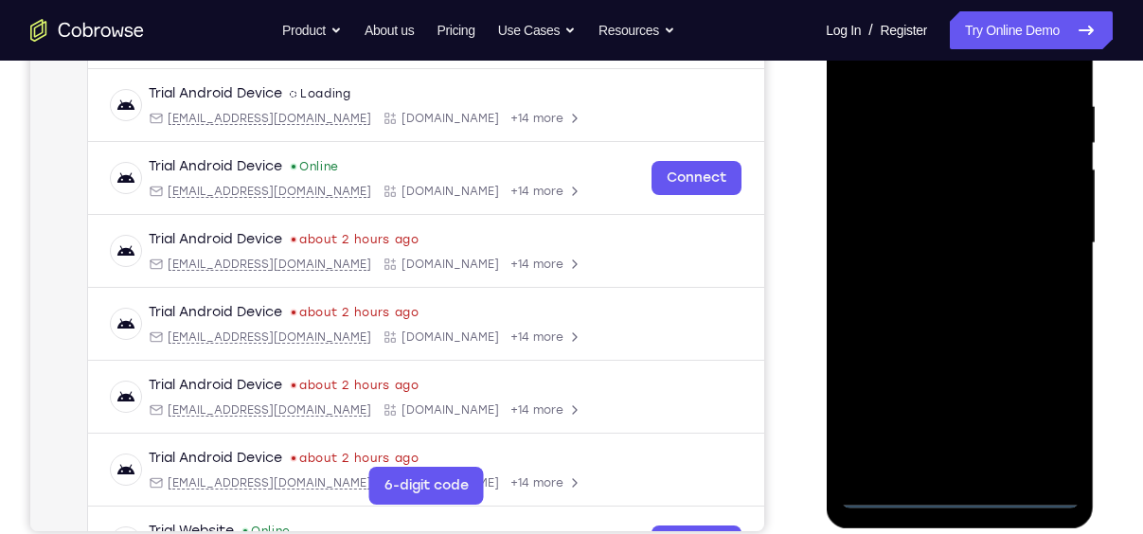
click at [955, 488] on div at bounding box center [959, 243] width 239 height 530
click at [959, 495] on div at bounding box center [959, 243] width 239 height 530
click at [954, 492] on div at bounding box center [959, 243] width 239 height 530
click at [1041, 408] on div at bounding box center [959, 243] width 239 height 530
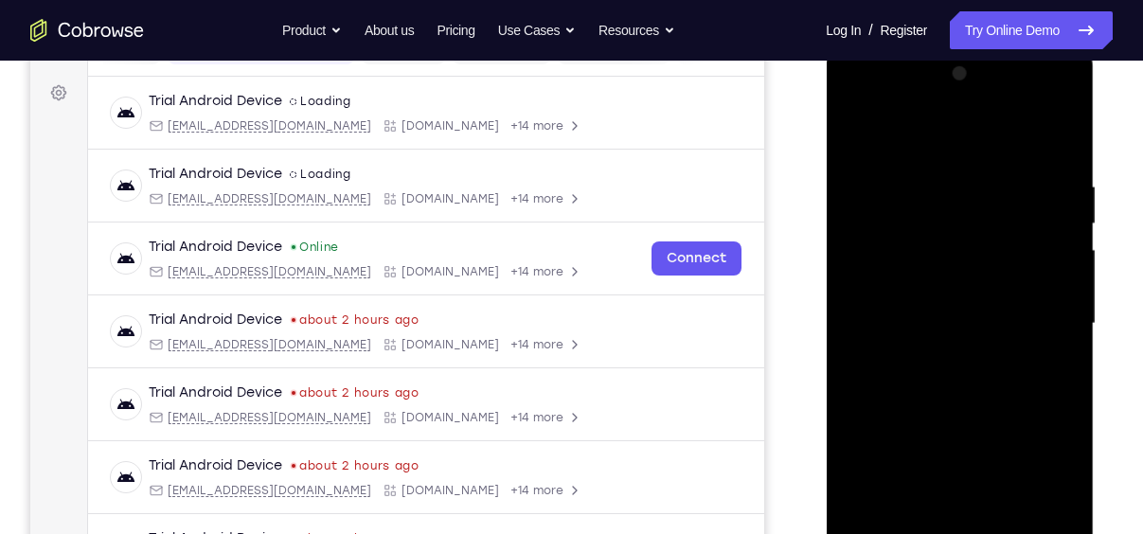
scroll to position [272, 0]
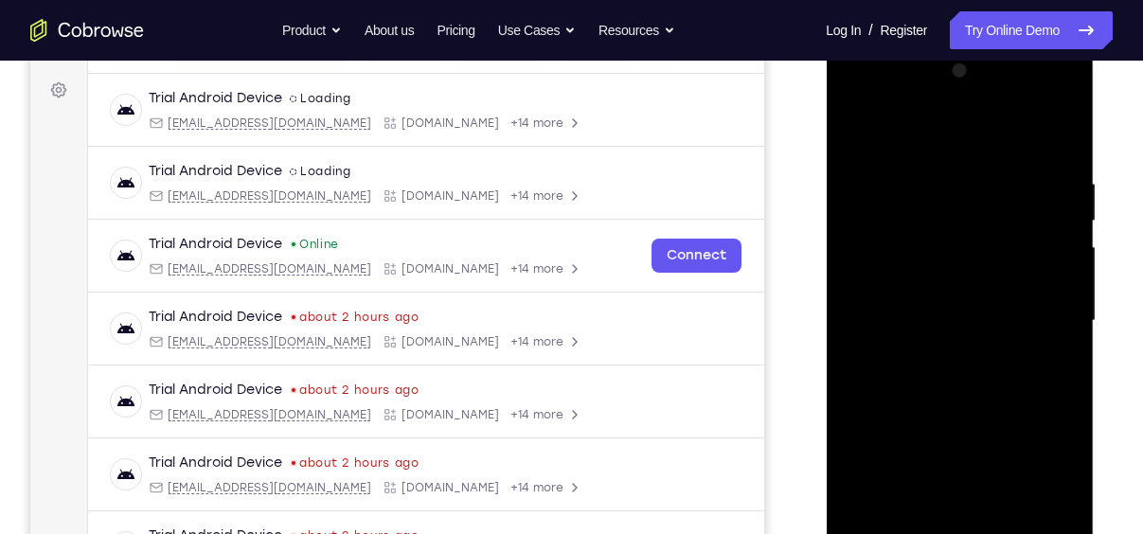
click at [903, 122] on div at bounding box center [959, 321] width 239 height 530
click at [1037, 315] on div at bounding box center [959, 321] width 239 height 530
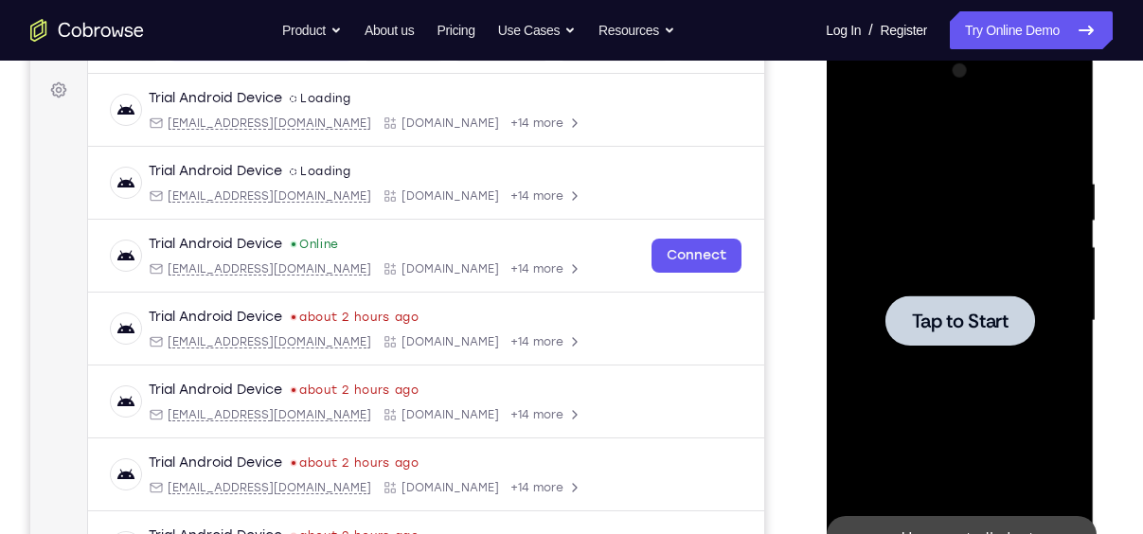
click at [937, 317] on span "Tap to Start" at bounding box center [959, 321] width 97 height 19
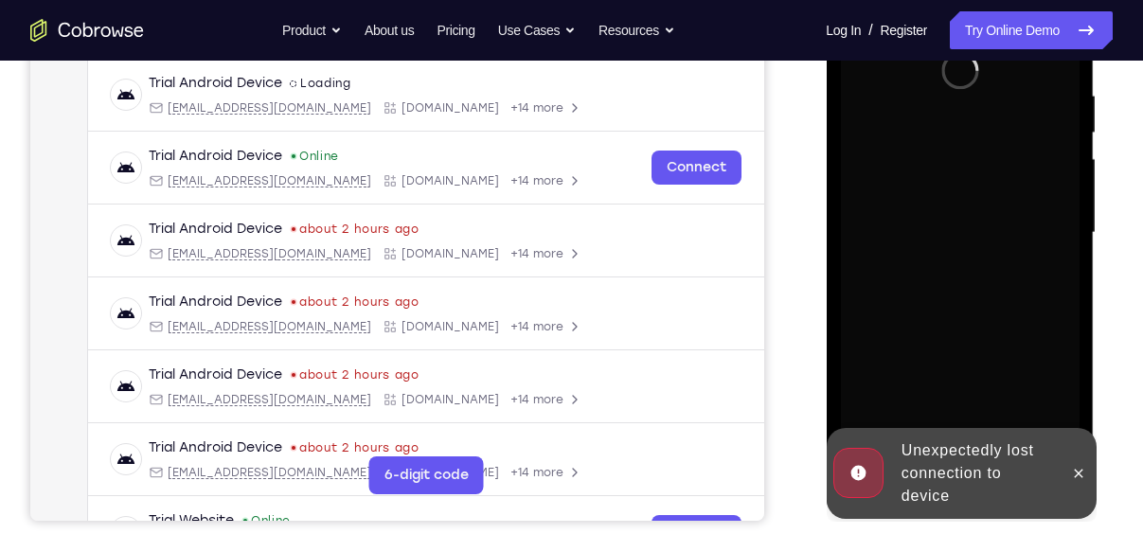
scroll to position [361, 0]
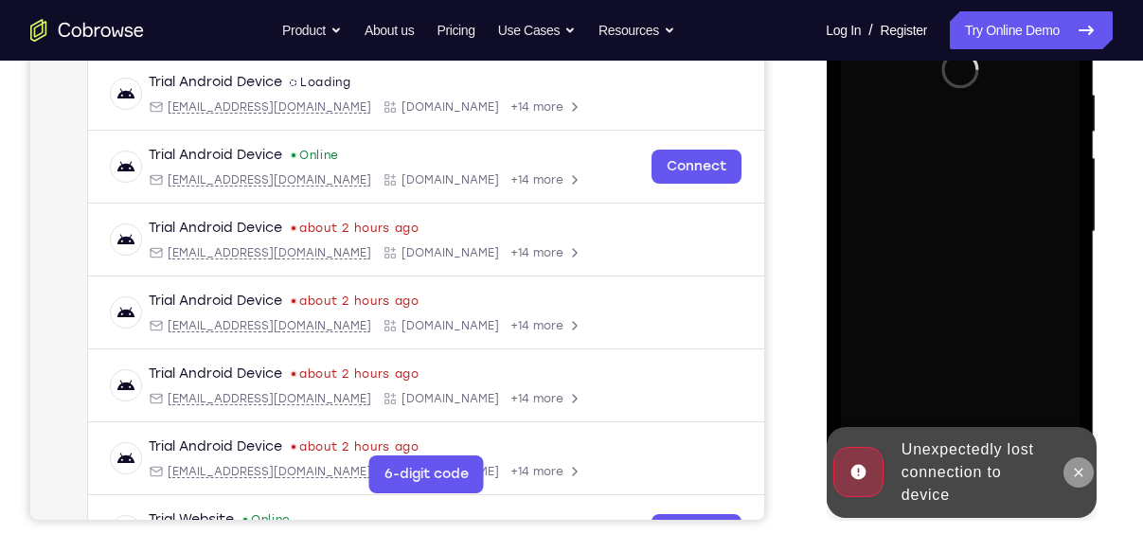
click at [1079, 467] on icon at bounding box center [1077, 472] width 15 height 15
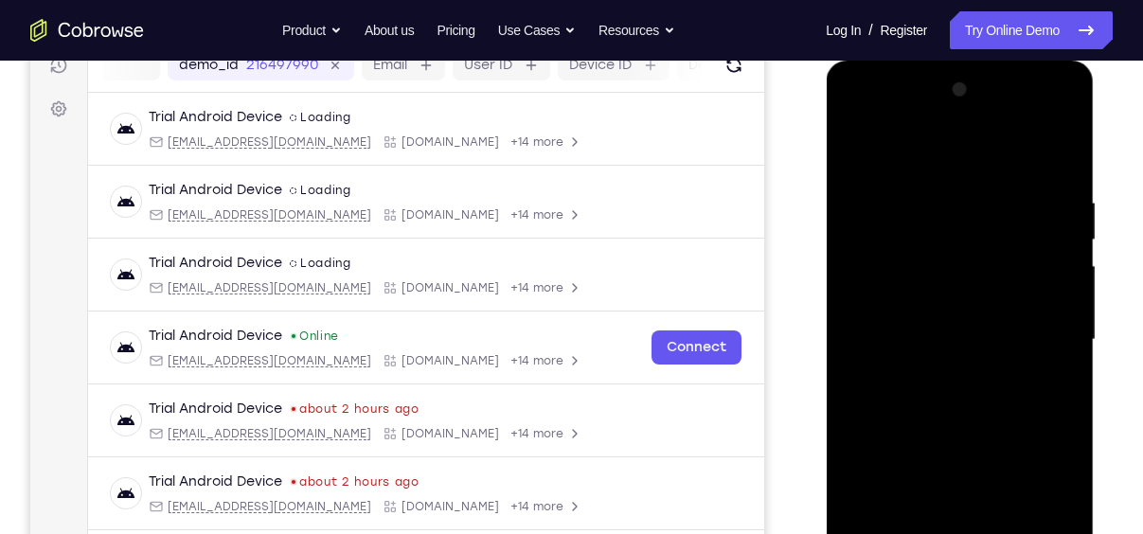
scroll to position [389, 0]
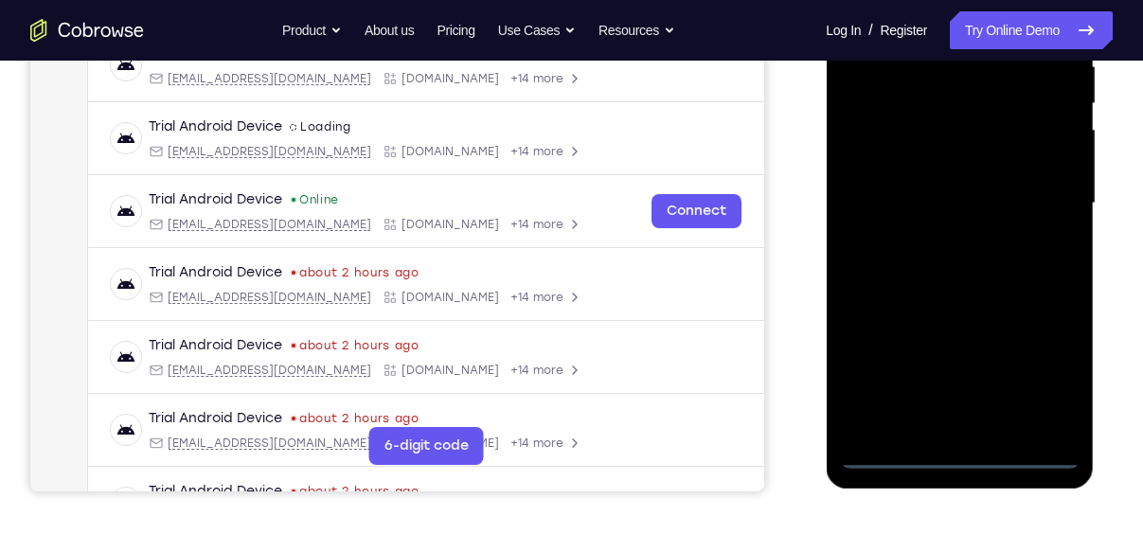
click at [963, 457] on div at bounding box center [959, 203] width 239 height 530
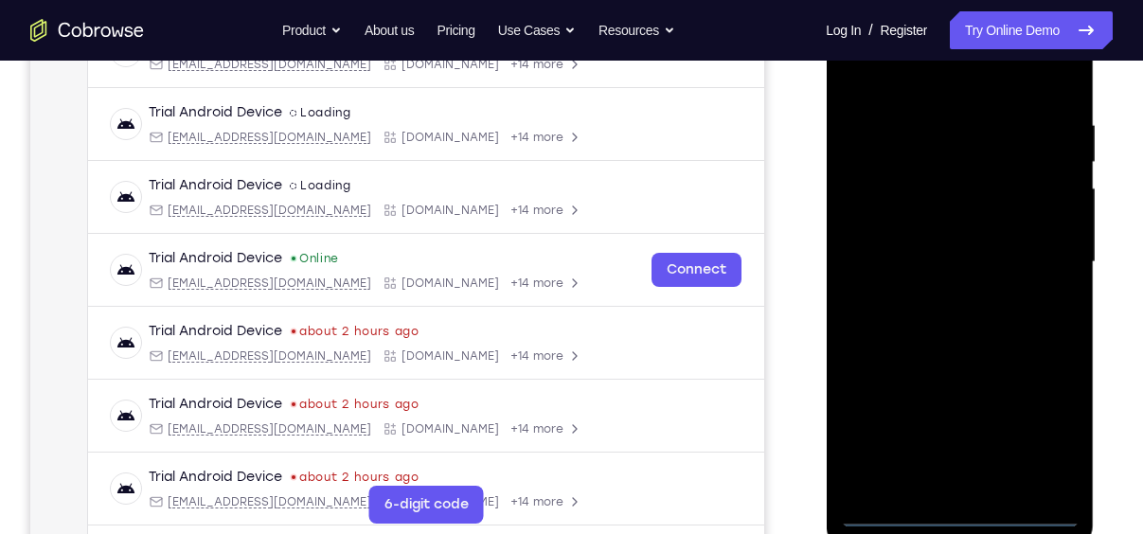
click at [1036, 428] on div at bounding box center [959, 262] width 239 height 530
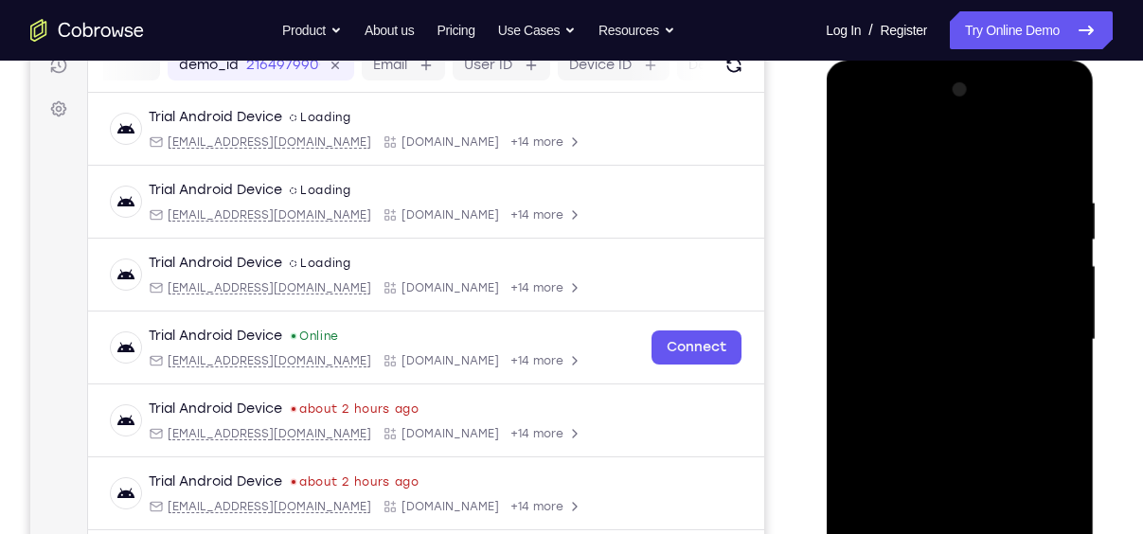
click at [904, 147] on div at bounding box center [959, 340] width 239 height 530
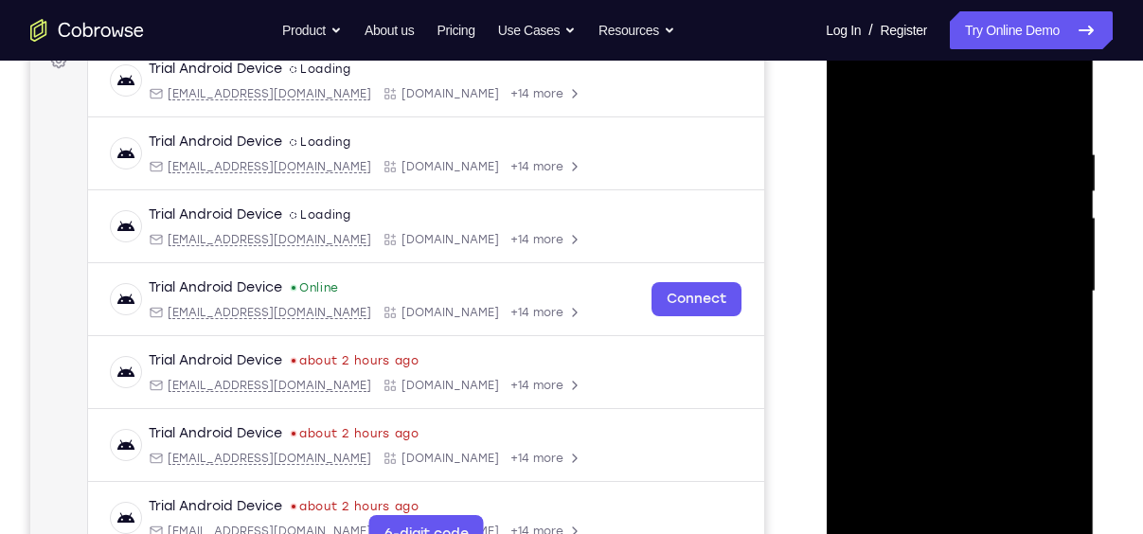
scroll to position [290, 0]
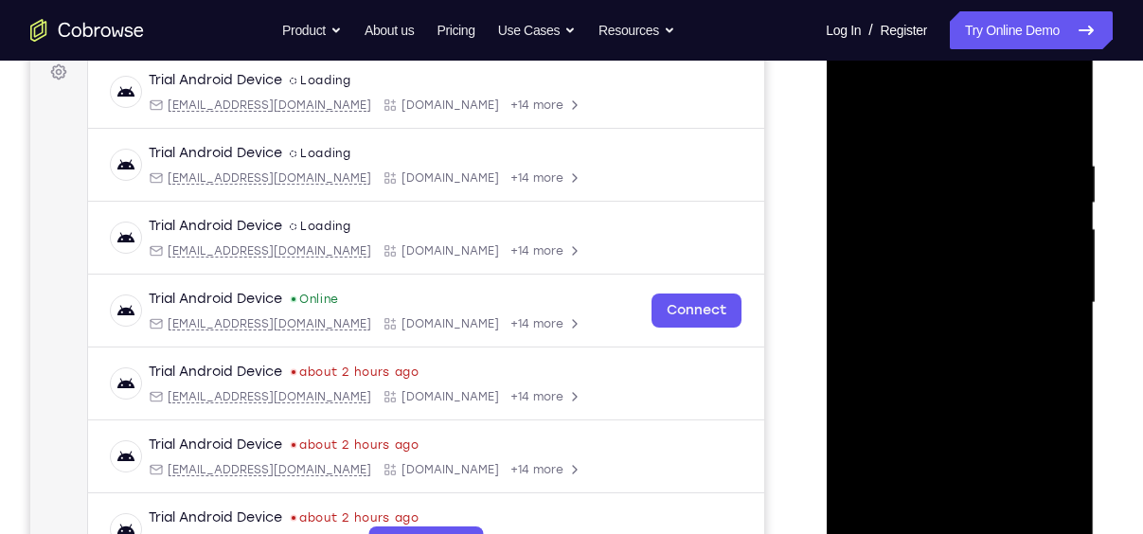
click at [1037, 297] on div at bounding box center [959, 303] width 239 height 530
click at [936, 335] on div at bounding box center [959, 303] width 239 height 530
click at [935, 339] on div at bounding box center [959, 303] width 239 height 530
click at [913, 286] on div at bounding box center [959, 303] width 239 height 530
click at [876, 267] on div at bounding box center [959, 303] width 239 height 530
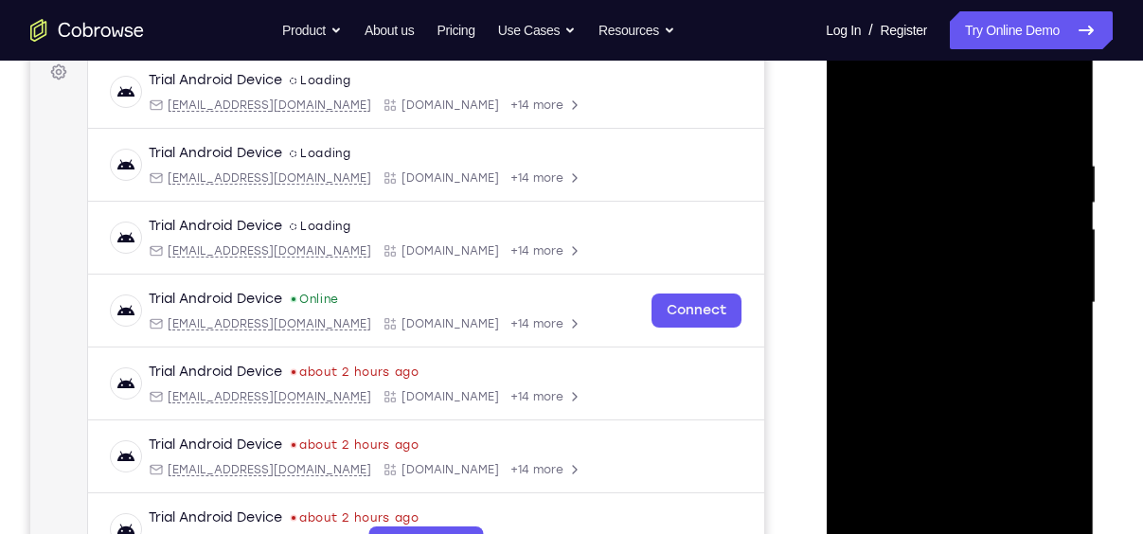
click at [876, 267] on div at bounding box center [959, 303] width 239 height 530
click at [908, 302] on div at bounding box center [959, 303] width 239 height 530
click at [958, 309] on div at bounding box center [959, 303] width 239 height 530
click at [956, 354] on div at bounding box center [959, 303] width 239 height 530
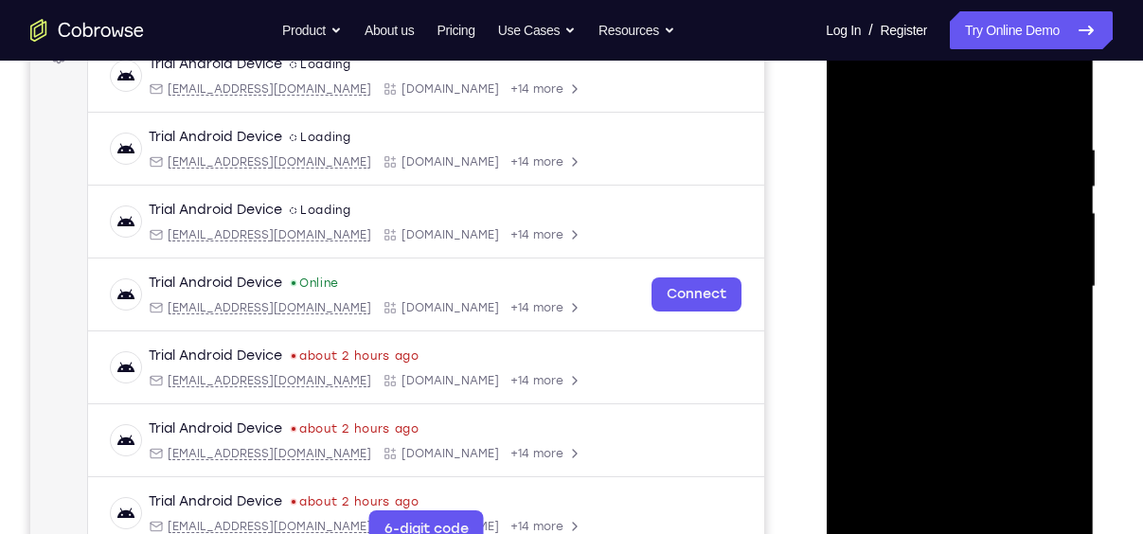
scroll to position [305, 0]
drag, startPoint x: 965, startPoint y: 101, endPoint x: 946, endPoint y: -14, distance: 117.1
click at [946, 9] on html "Online web based iOS Simulators and Android Emulators. Run iPhone, iPad, Mobile…" at bounding box center [961, 293] width 270 height 568
click at [1056, 126] on div at bounding box center [959, 288] width 239 height 530
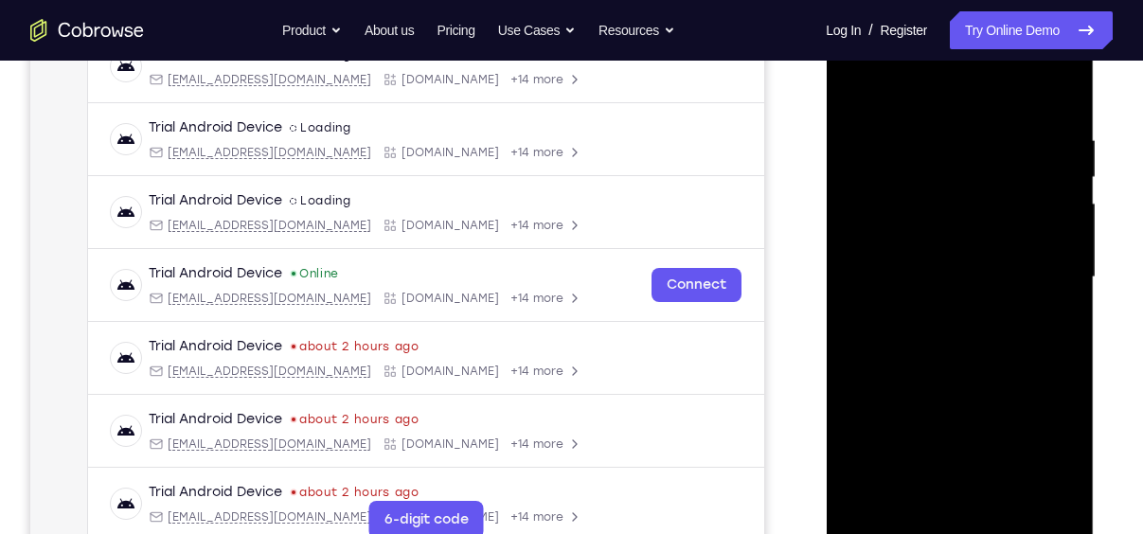
scroll to position [316, 0]
click at [935, 137] on div at bounding box center [959, 276] width 239 height 530
click at [1059, 261] on div at bounding box center [959, 276] width 239 height 530
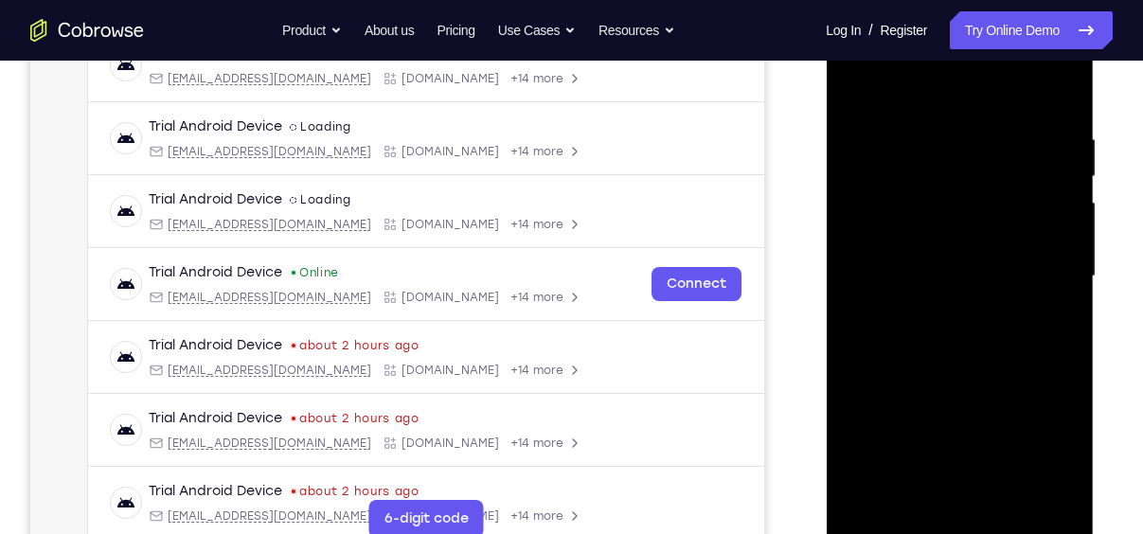
click at [1059, 261] on div at bounding box center [959, 276] width 239 height 530
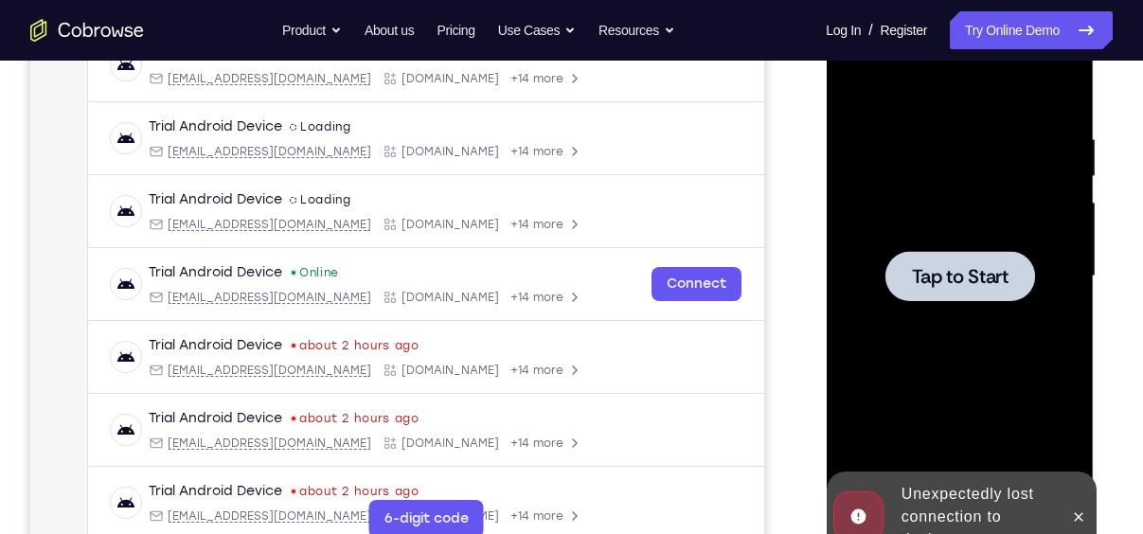
drag, startPoint x: 1058, startPoint y: 261, endPoint x: 941, endPoint y: 236, distance: 120.2
